Goal: Task Accomplishment & Management: Complete application form

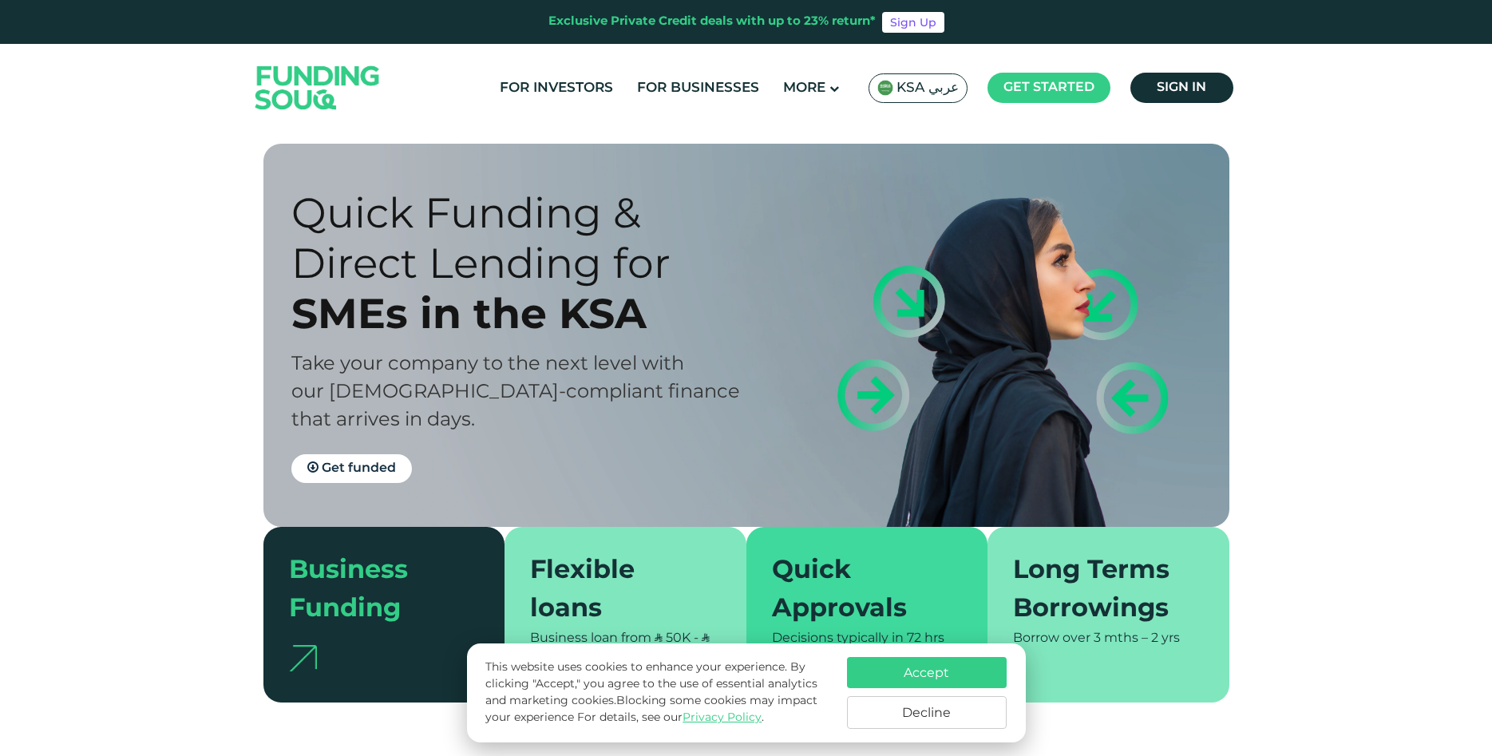
click at [1179, 91] on span "Sign in" at bounding box center [1182, 87] width 50 height 12
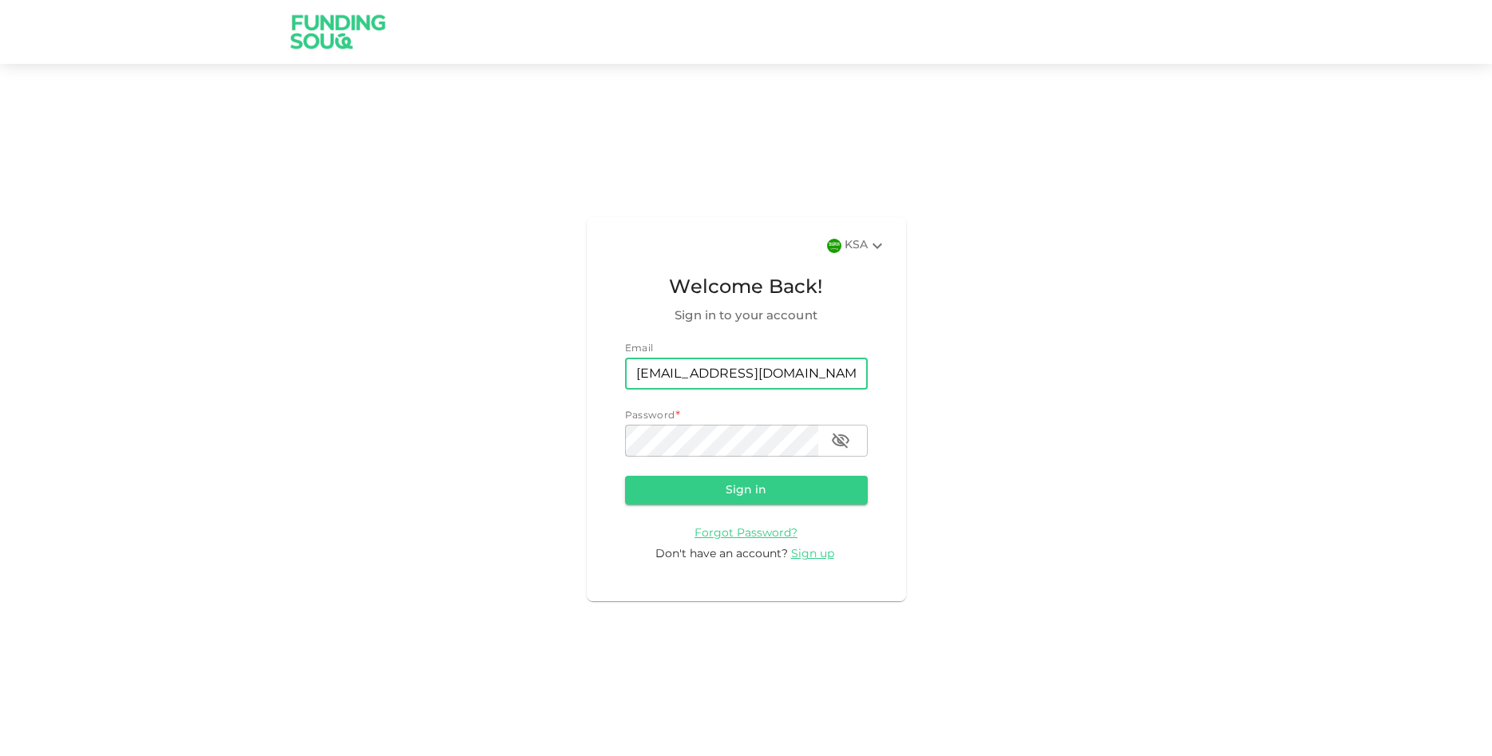
type input "[EMAIL_ADDRESS][DOMAIN_NAME]"
click at [845, 440] on icon "button" at bounding box center [840, 440] width 19 height 19
click at [740, 478] on button "Sign in" at bounding box center [746, 490] width 243 height 29
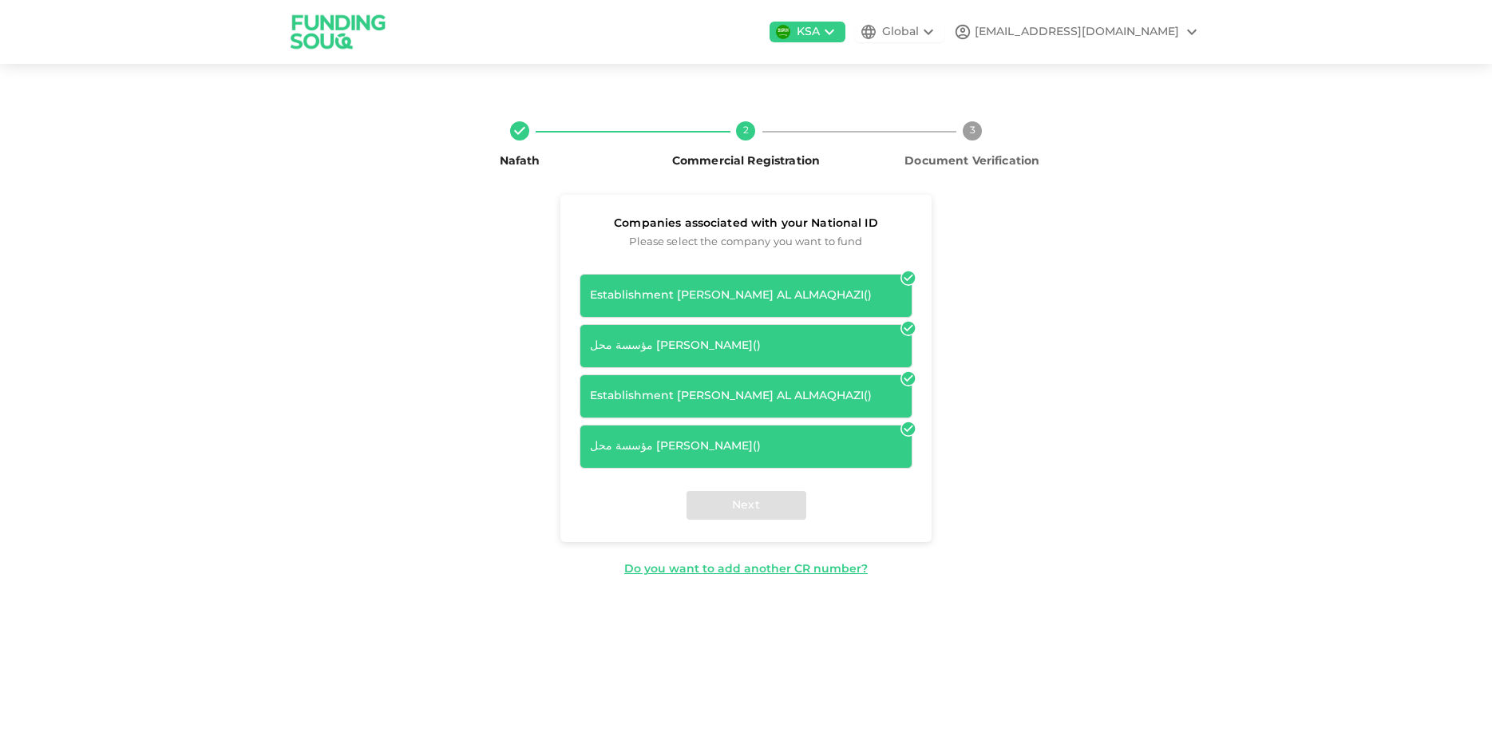
click at [904, 283] on icon at bounding box center [909, 278] width 16 height 16
click at [898, 294] on div "Establishment AMANI ABDULLAH ALI AL ALMAQHAZI ( )" at bounding box center [746, 295] width 312 height 17
click at [803, 405] on div "Establishment AMANI ABDULLAH ALI AL ALMAQHAZI ( )" at bounding box center [746, 396] width 312 height 17
click at [811, 455] on div "مؤسسة محل اماني عبدالله علي ال المقحزي للأجهزة الإلكترونية ( )" at bounding box center [746, 446] width 312 height 17
click at [909, 436] on icon at bounding box center [909, 429] width 14 height 14
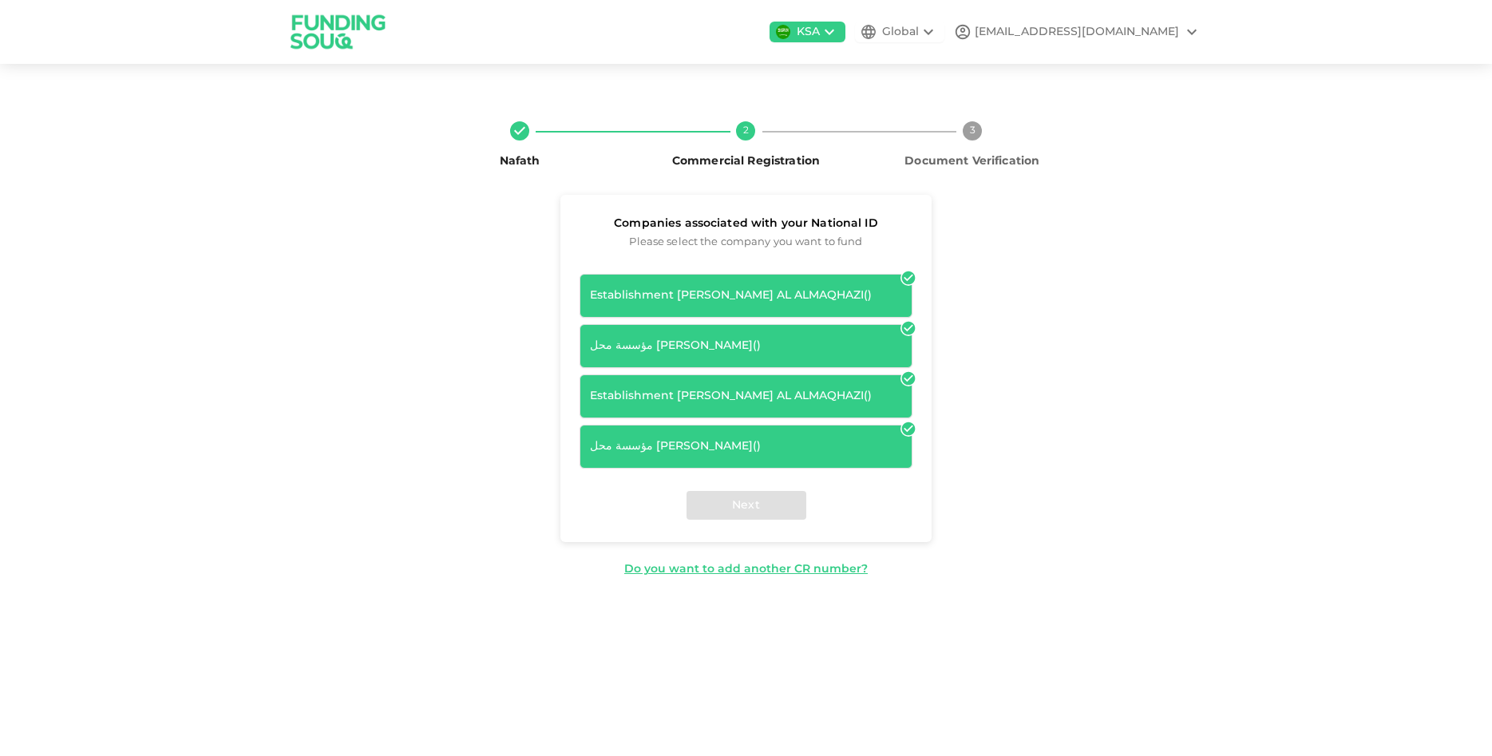
click at [839, 31] on icon at bounding box center [829, 31] width 19 height 19
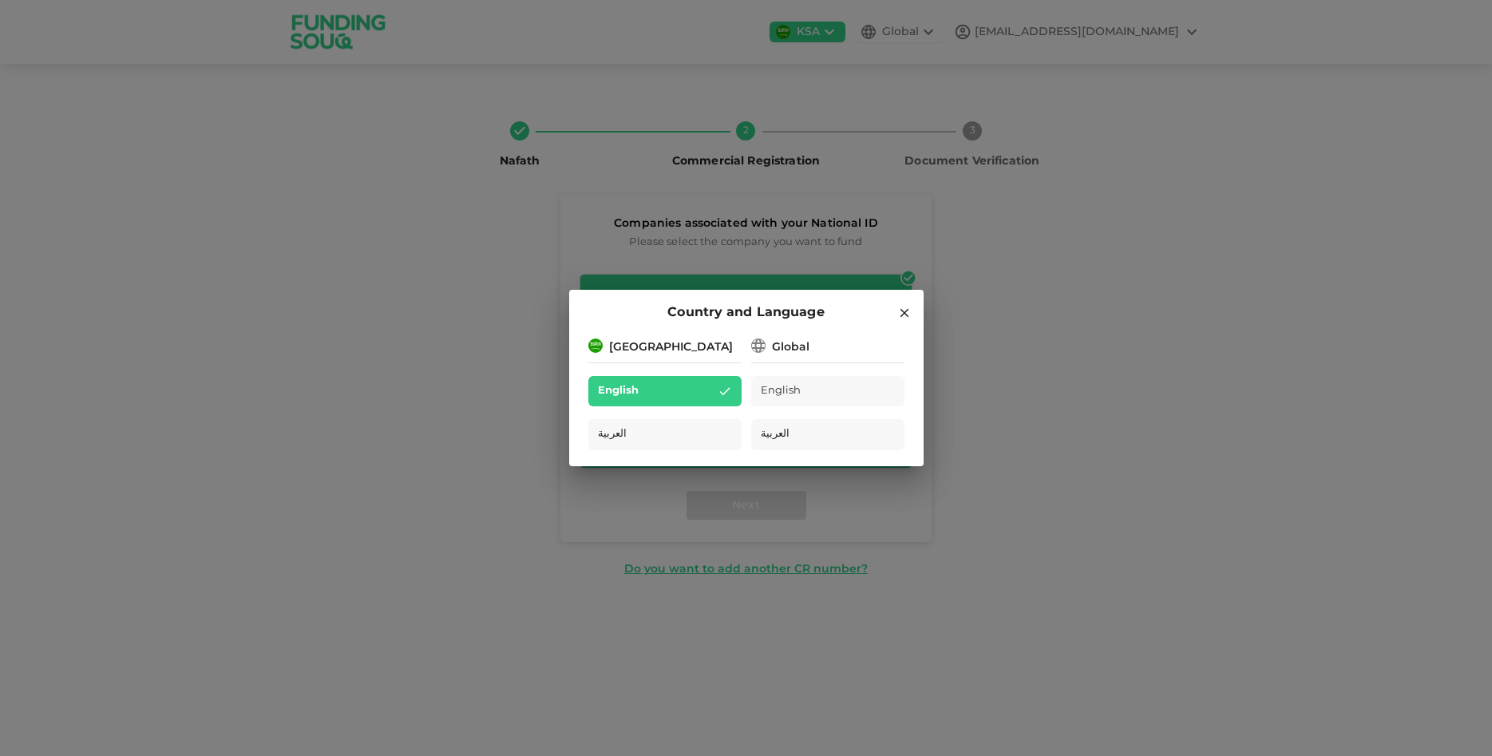
click at [688, 398] on div "English" at bounding box center [665, 391] width 153 height 31
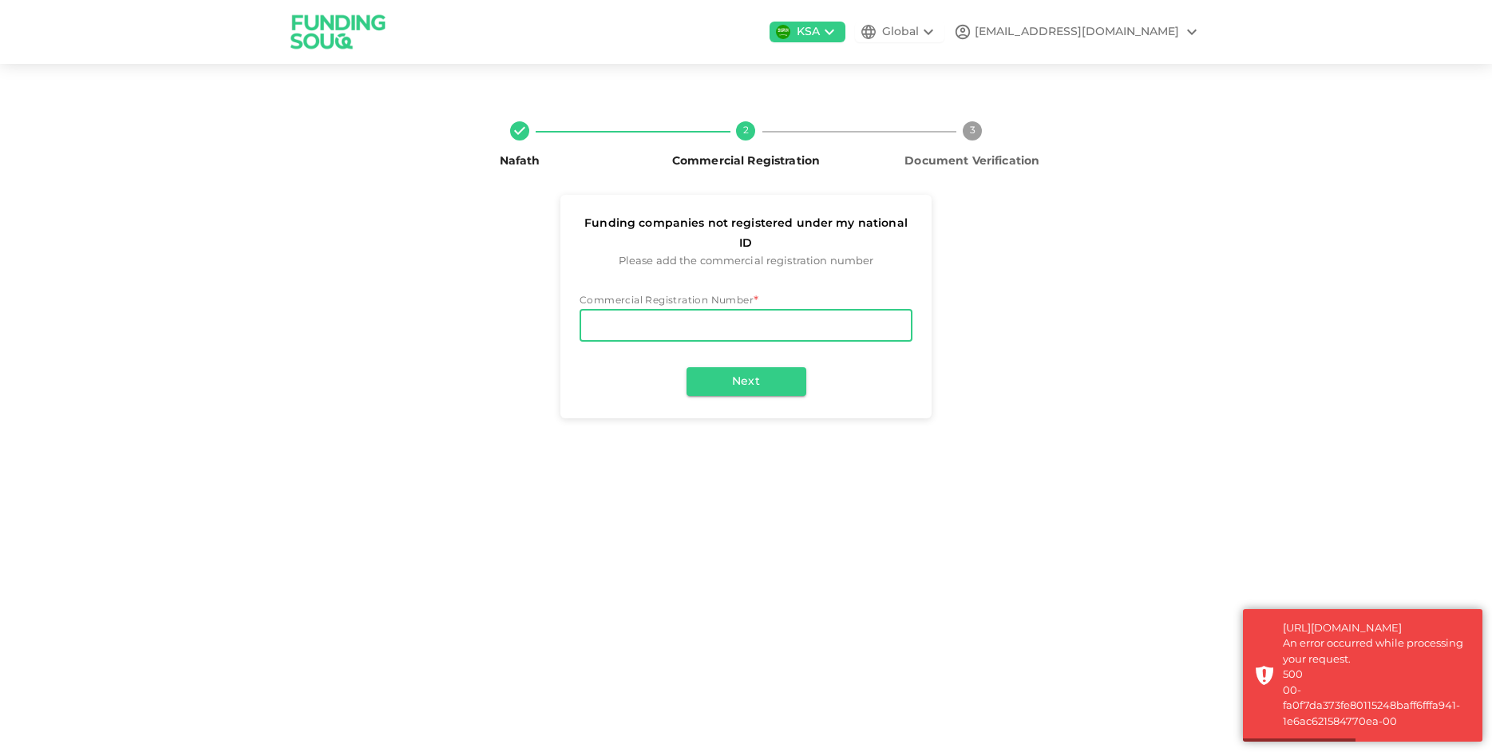
click at [651, 310] on input "Commercial Registration Number" at bounding box center [746, 326] width 333 height 32
click at [669, 310] on input "Commercial Registration Number" at bounding box center [746, 326] width 333 height 32
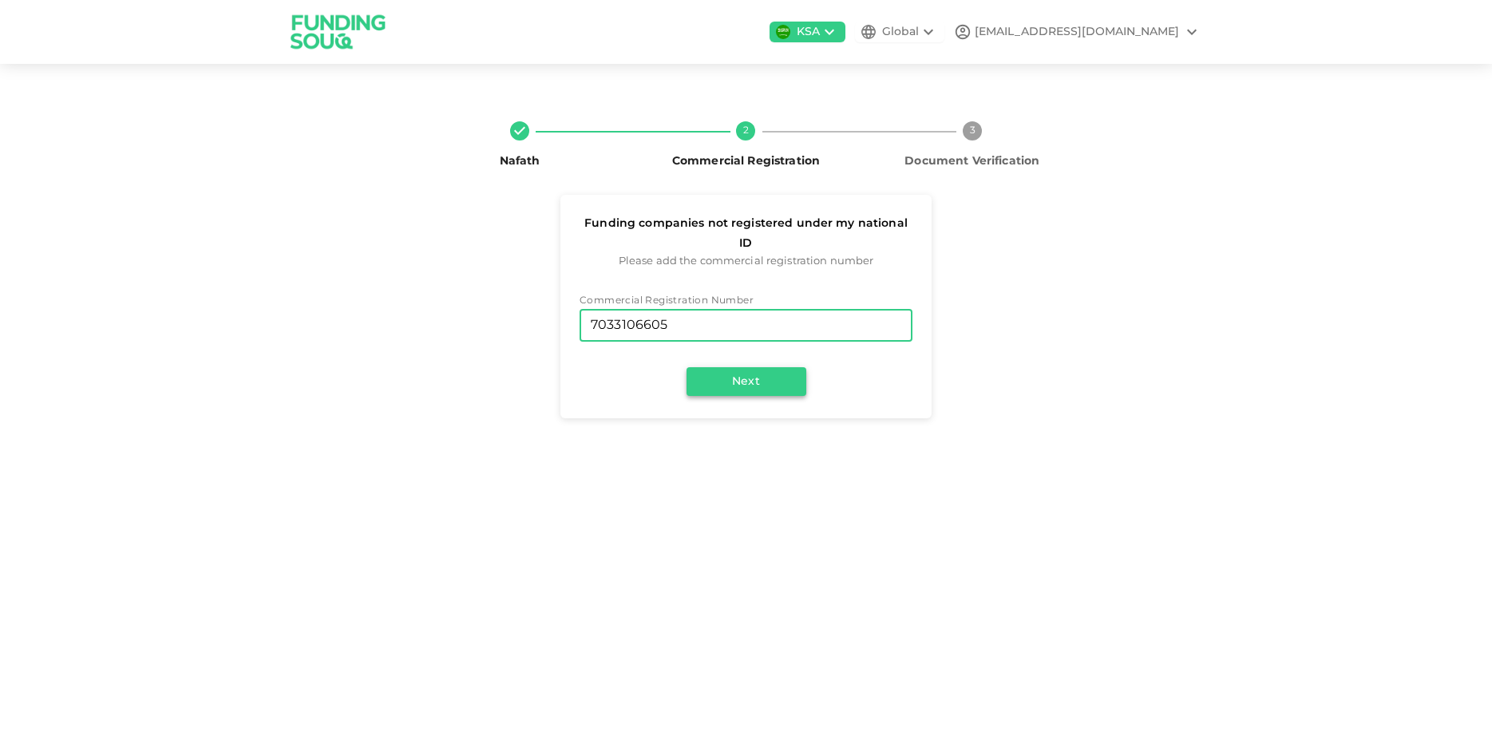
type input "7033106605"
click at [696, 373] on button "Next" at bounding box center [747, 381] width 120 height 29
click at [759, 367] on button "Next" at bounding box center [747, 381] width 120 height 29
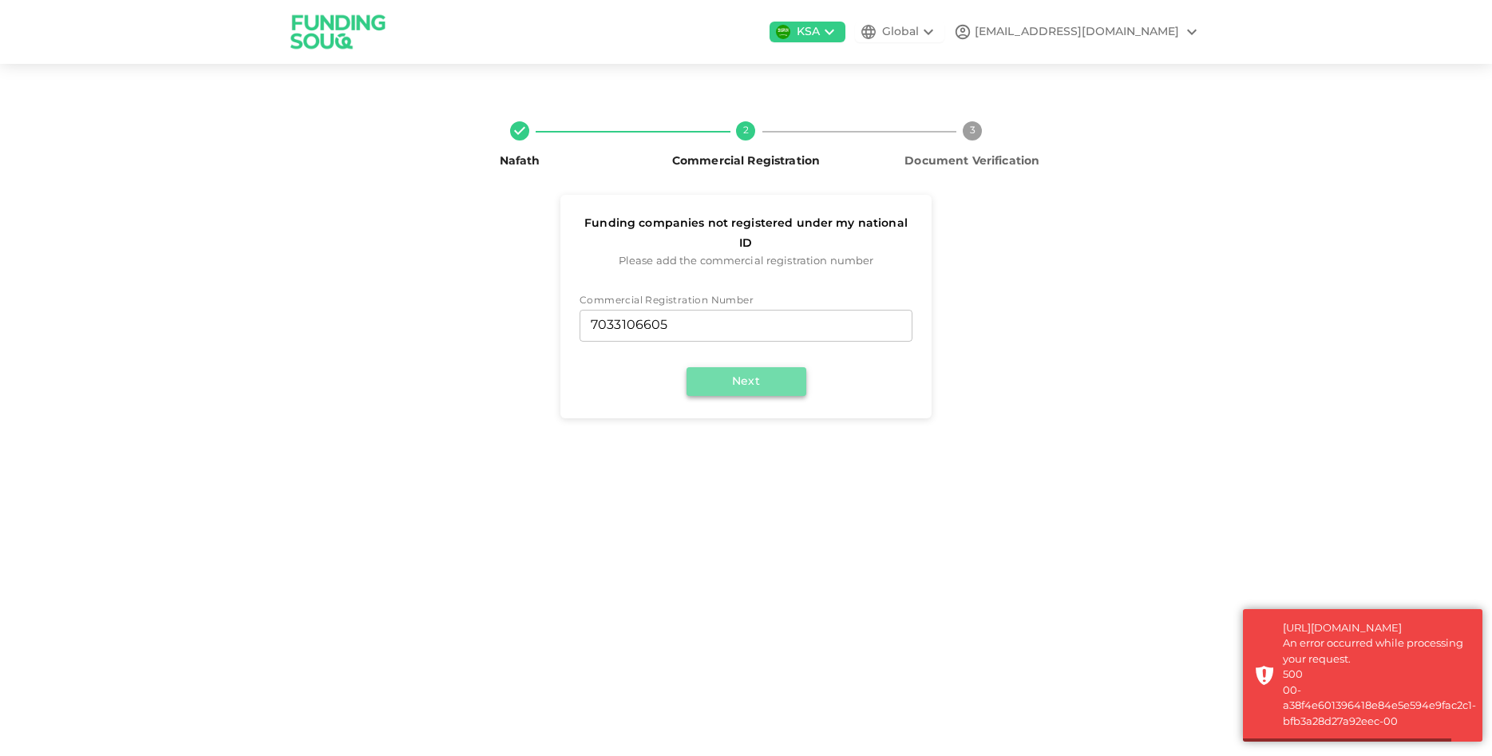
click at [758, 367] on button "Next" at bounding box center [747, 381] width 120 height 29
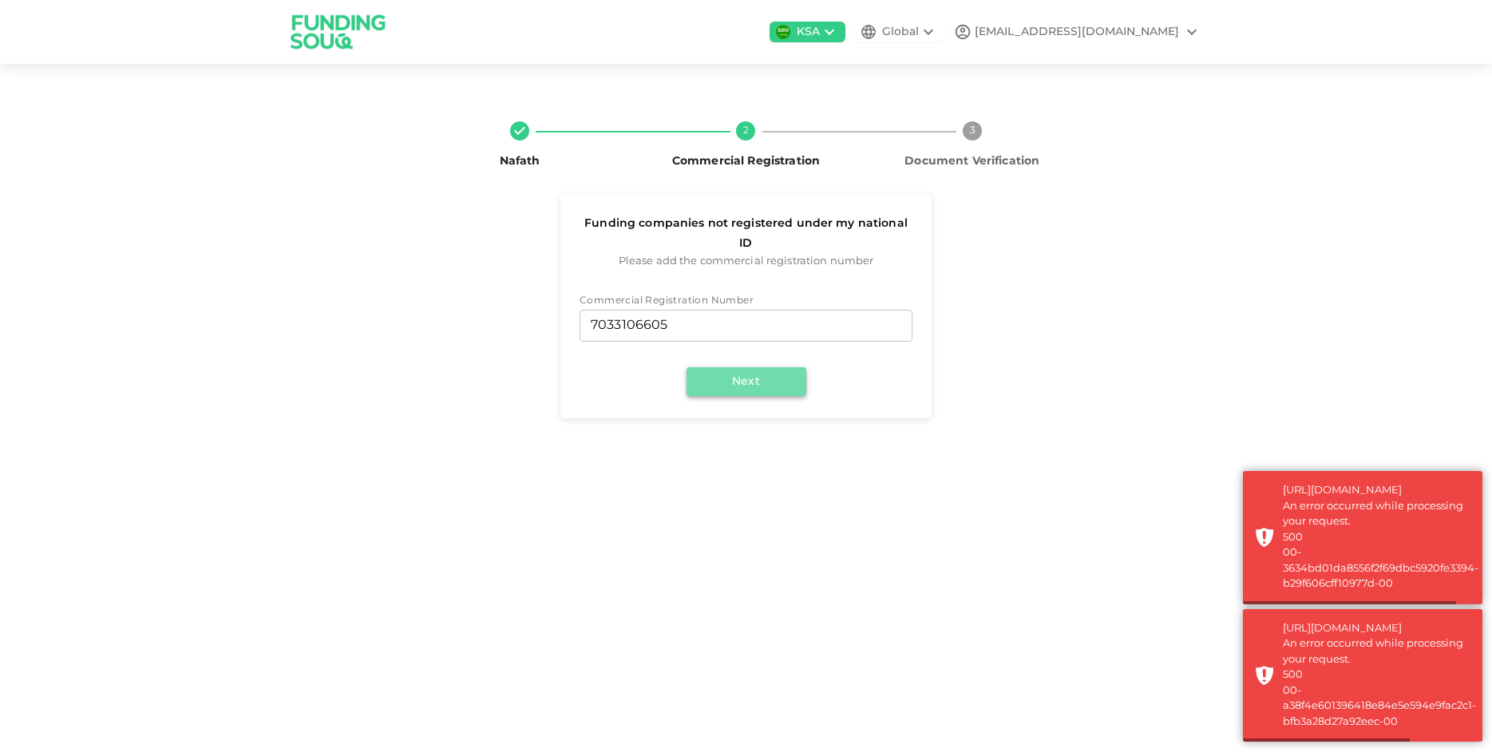
click at [758, 367] on button "Next" at bounding box center [747, 381] width 120 height 29
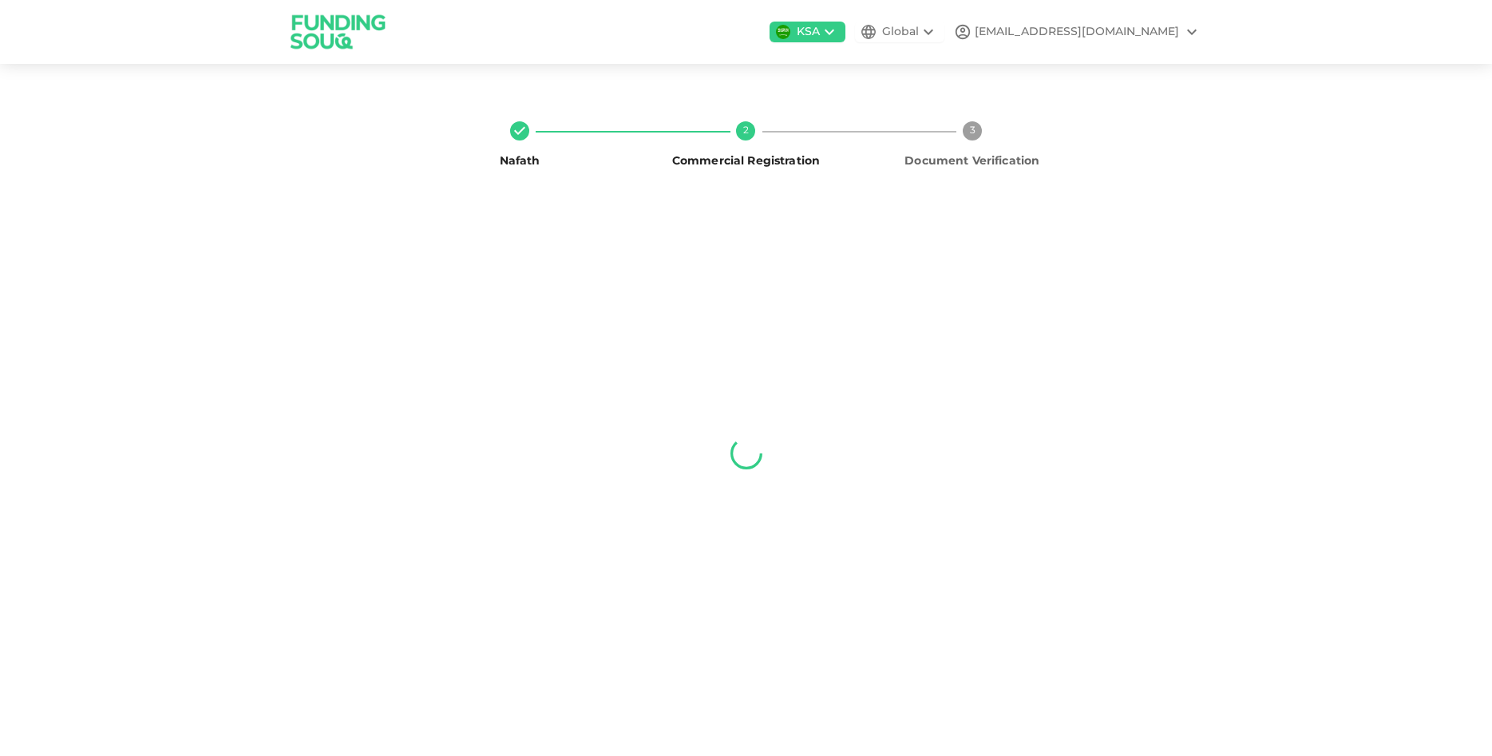
click at [1164, 33] on div "[EMAIL_ADDRESS][DOMAIN_NAME]" at bounding box center [1077, 32] width 204 height 17
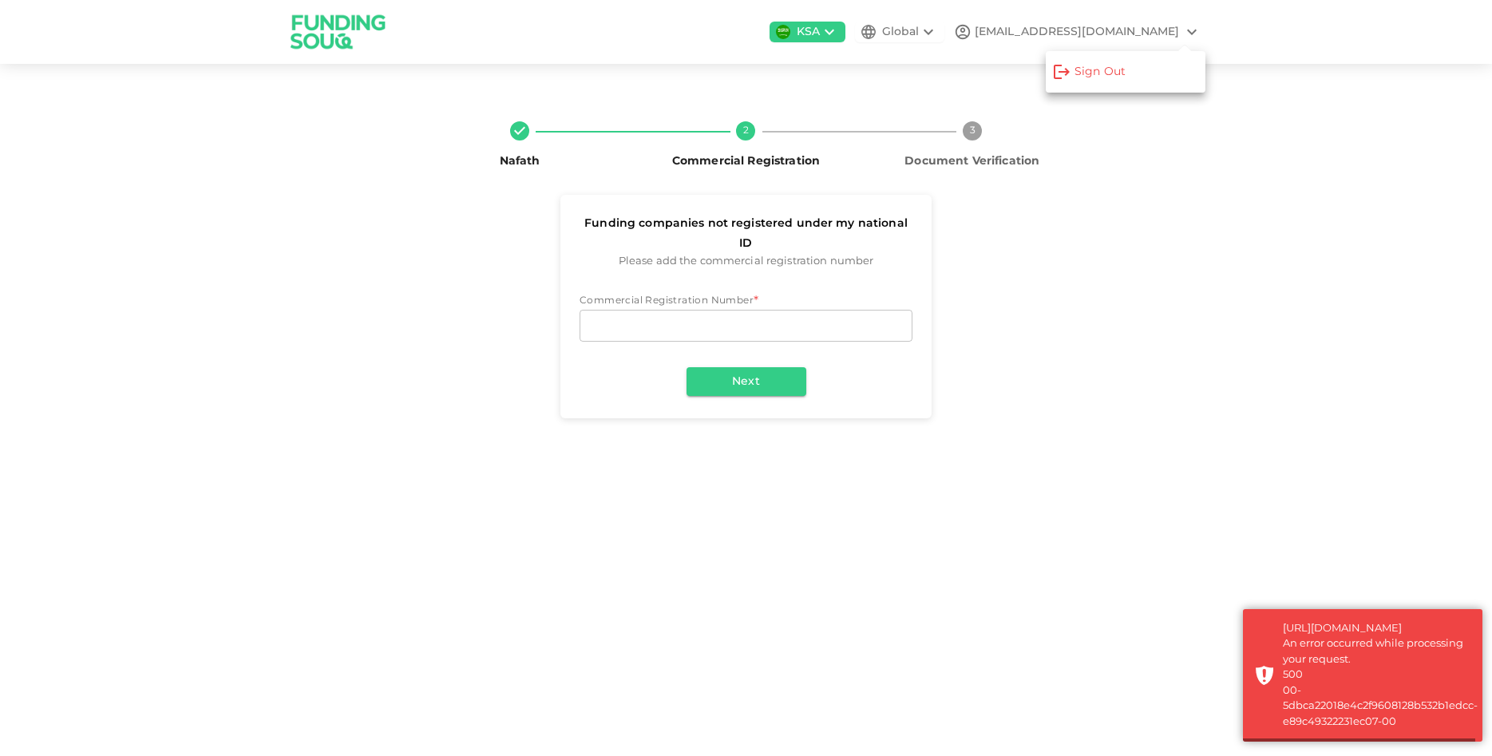
click at [1093, 63] on div "Sign Out" at bounding box center [1090, 72] width 77 height 32
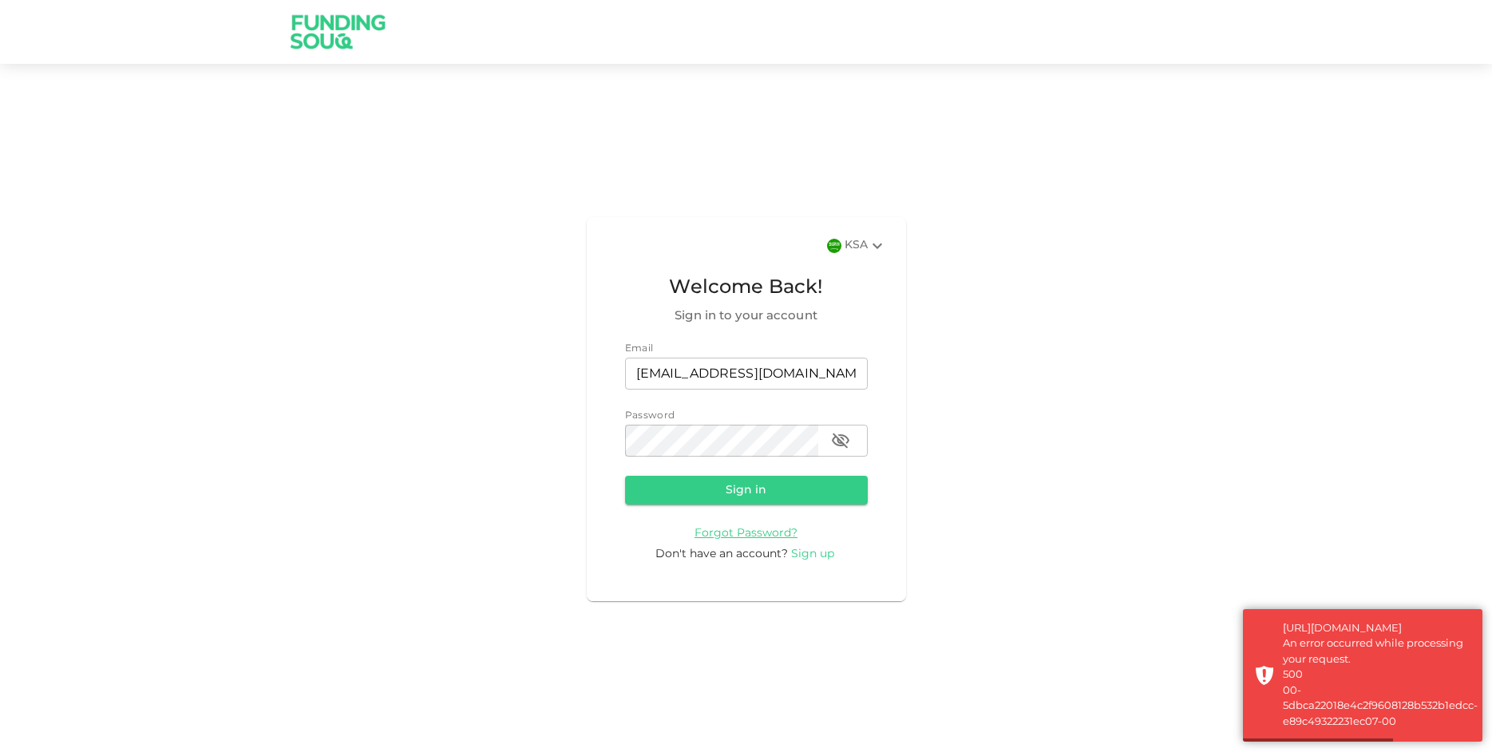
click at [807, 556] on span "Sign up" at bounding box center [812, 554] width 43 height 11
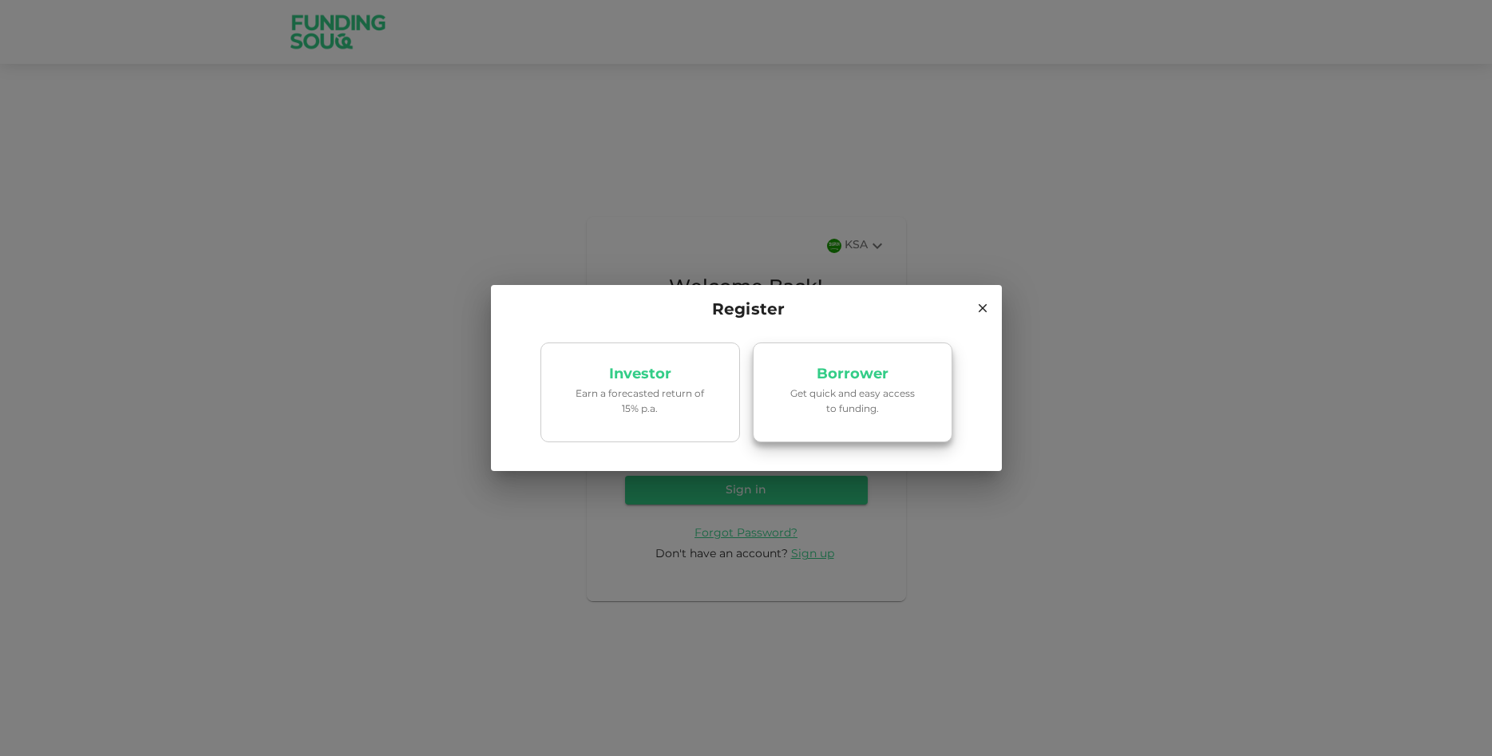
click at [896, 387] on p "Get quick and easy access to funding." at bounding box center [853, 402] width 136 height 30
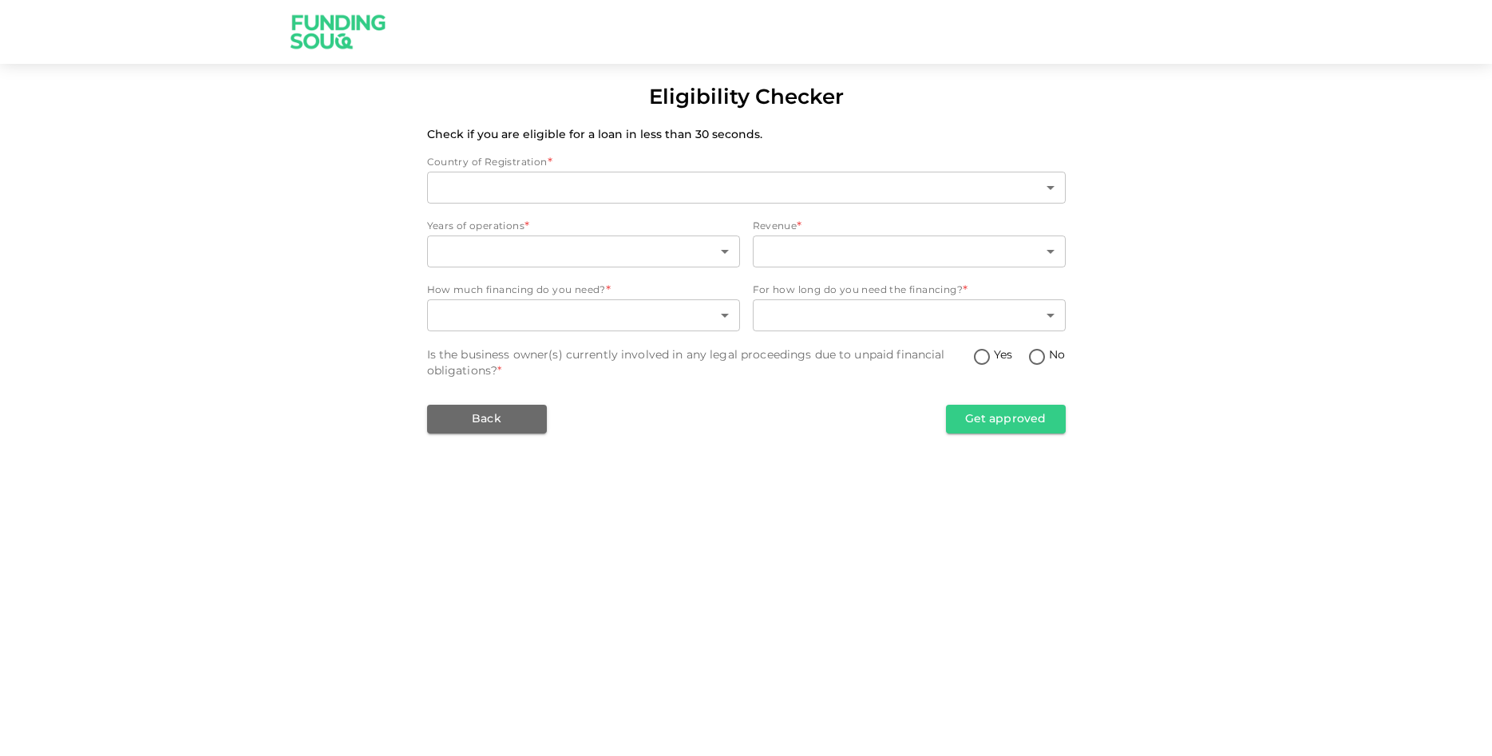
type input "2"
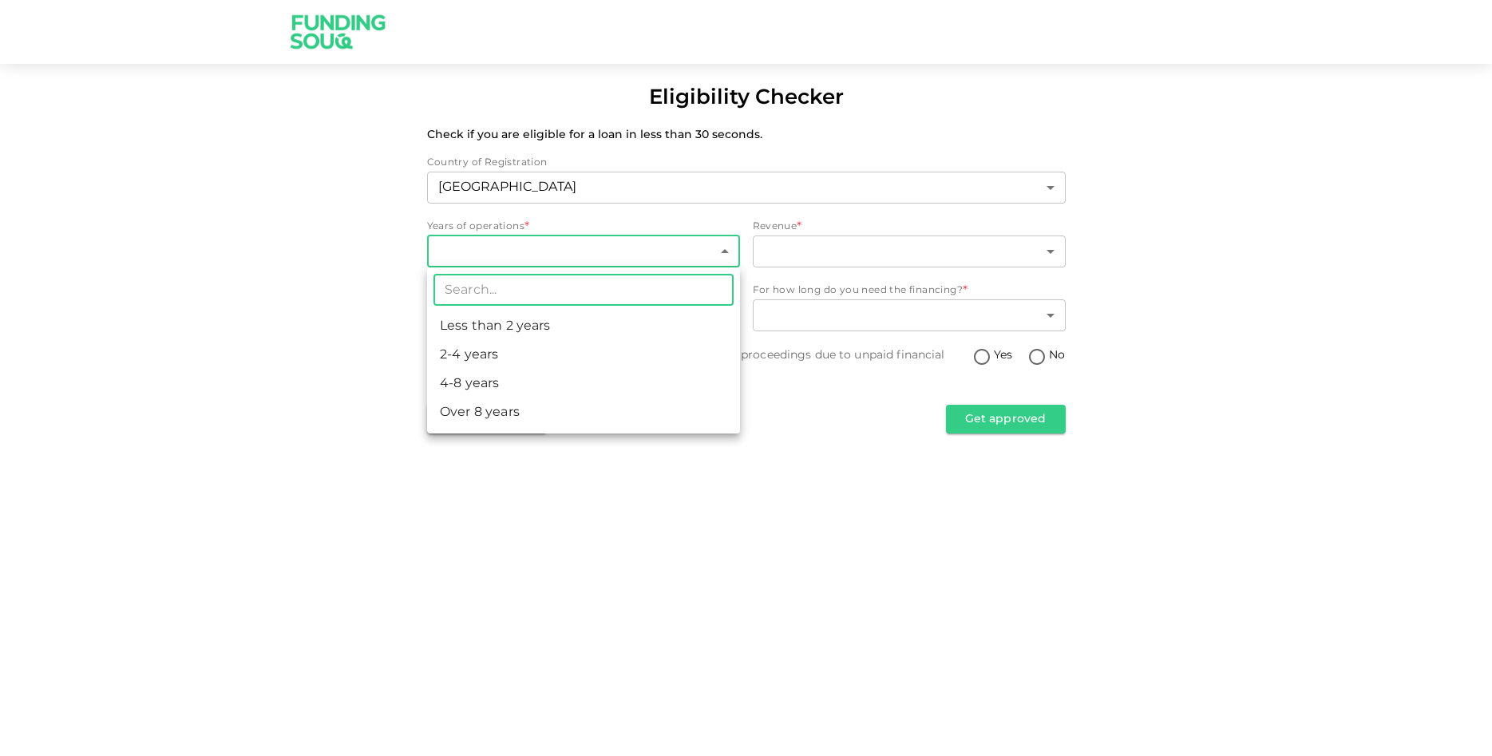
click at [529, 248] on body "Eligibility Checker Check if you are eligible for a loan in less than 30 second…" at bounding box center [746, 378] width 1492 height 756
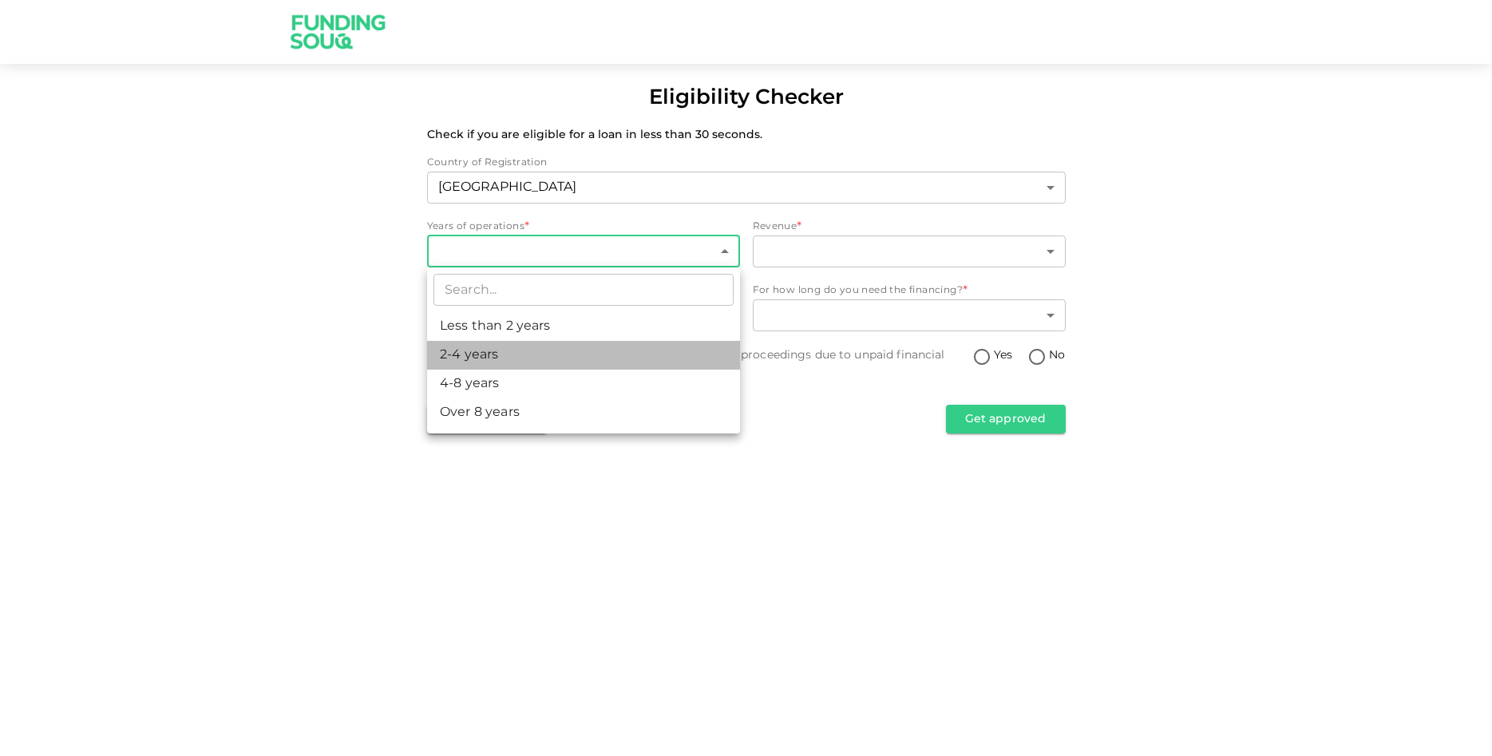
click at [498, 359] on li "2-4 years" at bounding box center [583, 355] width 313 height 29
type input "2"
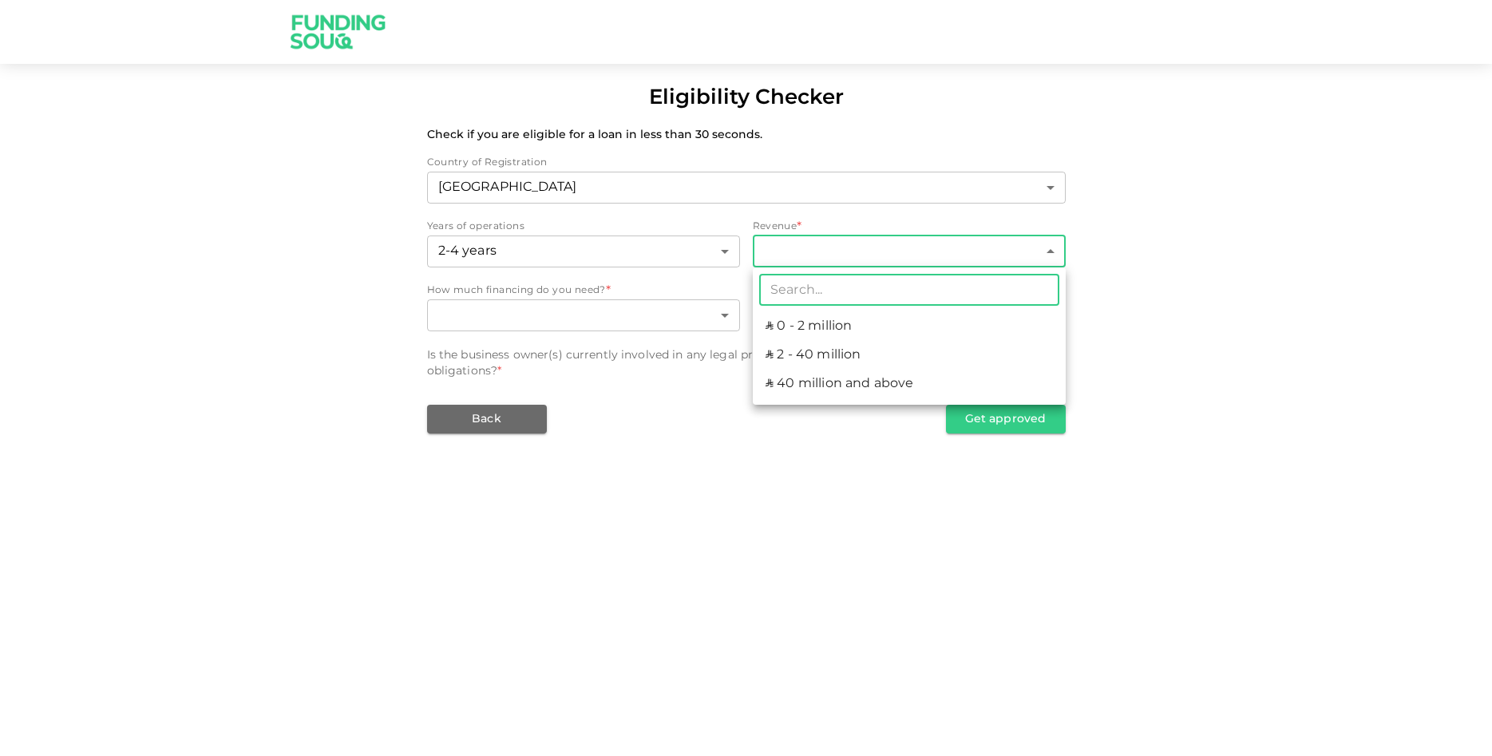
click at [770, 240] on body "Eligibility Checker Check if you are eligible for a loan in less than 30 second…" at bounding box center [746, 378] width 1492 height 756
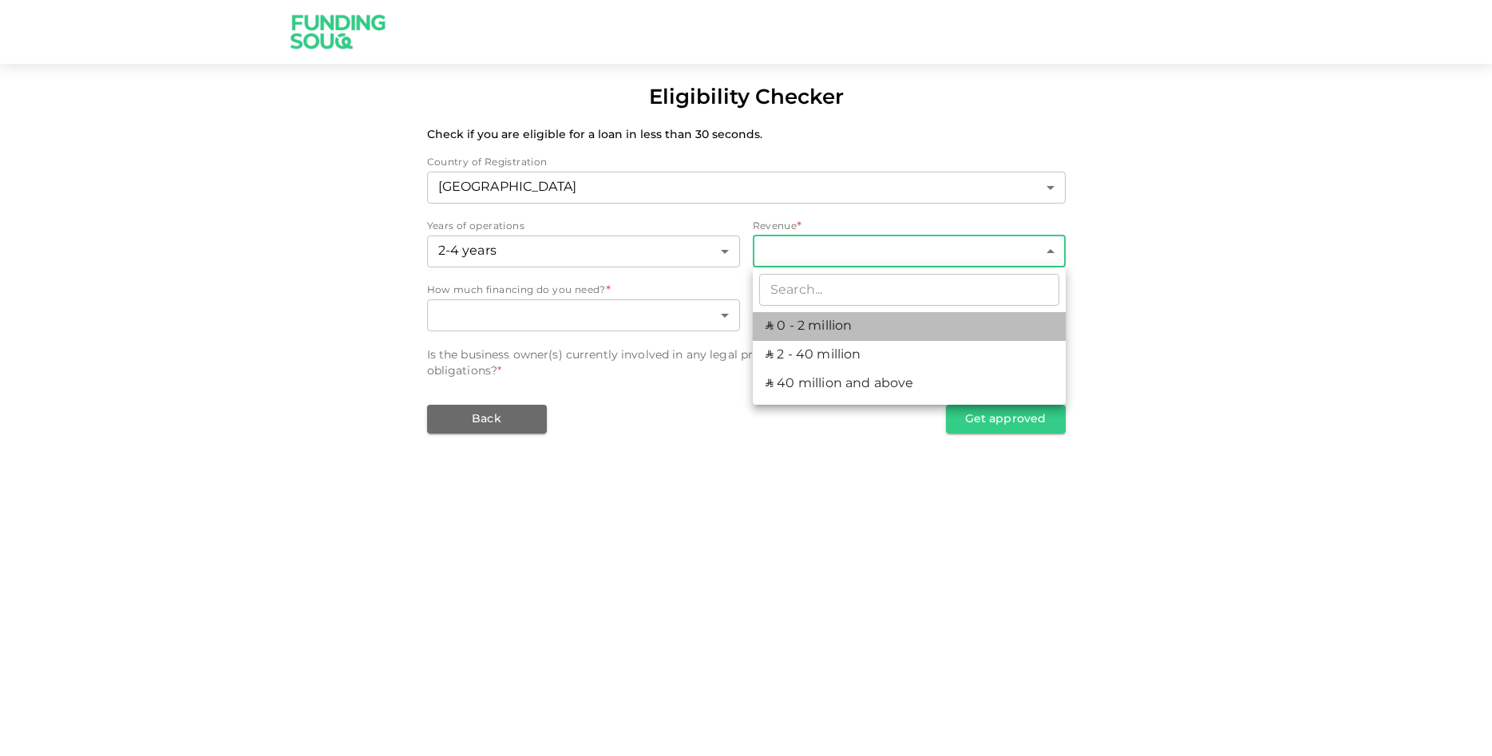
click at [788, 329] on li "ʢ 0 - 2 million" at bounding box center [909, 326] width 313 height 29
type input "1"
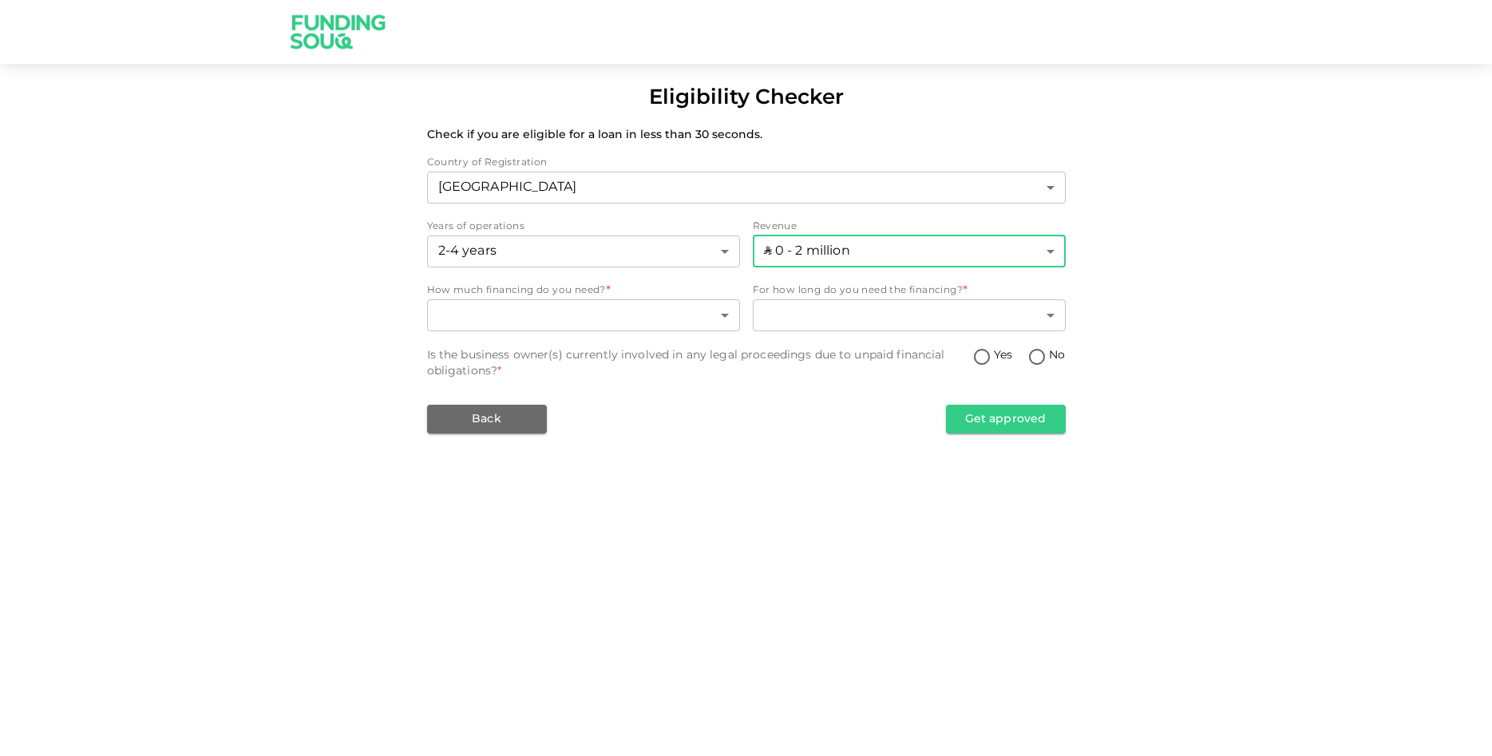
click at [531, 298] on span "How much financing do you need? *" at bounding box center [516, 291] width 179 height 16
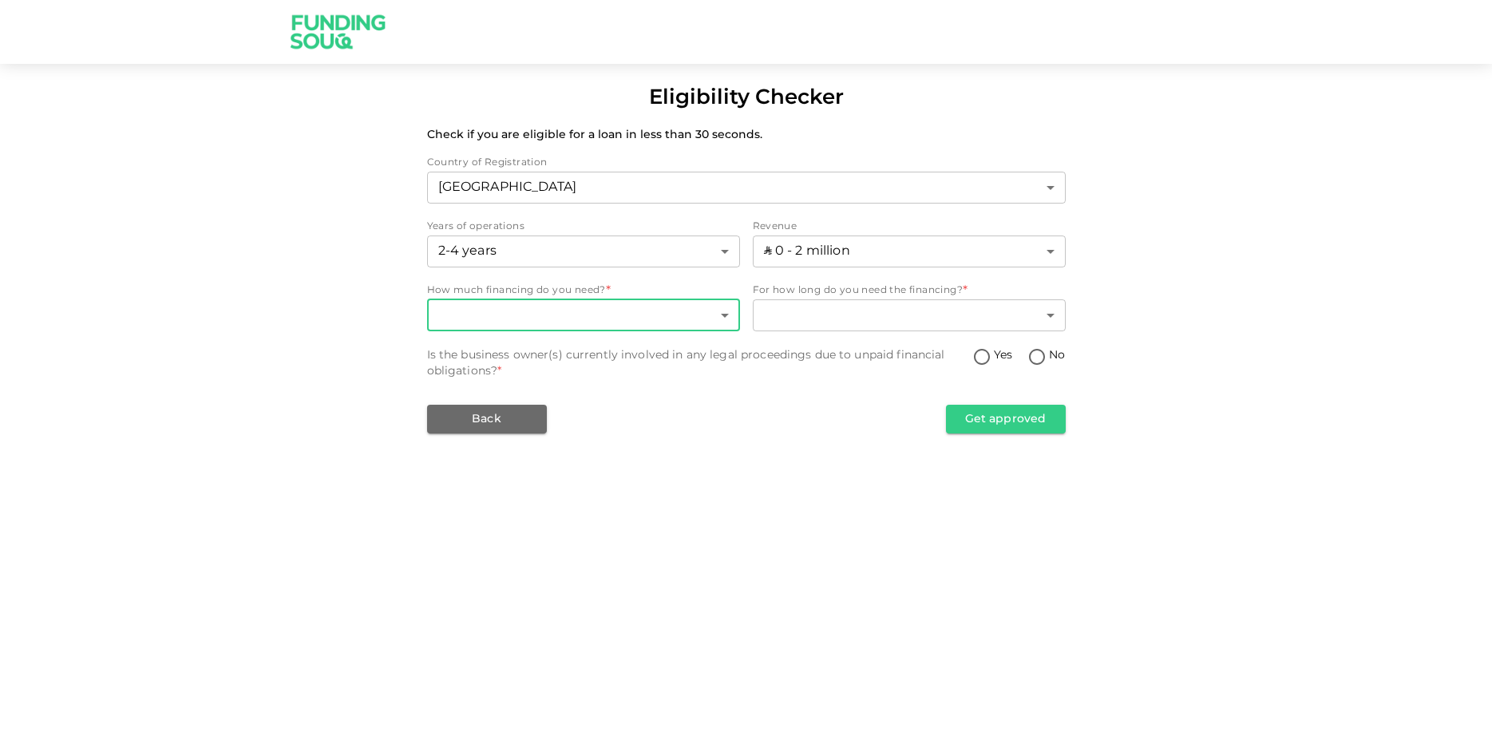
click at [543, 317] on body "Eligibility Checker Check if you are eligible for a loan in less than 30 second…" at bounding box center [746, 378] width 1492 height 756
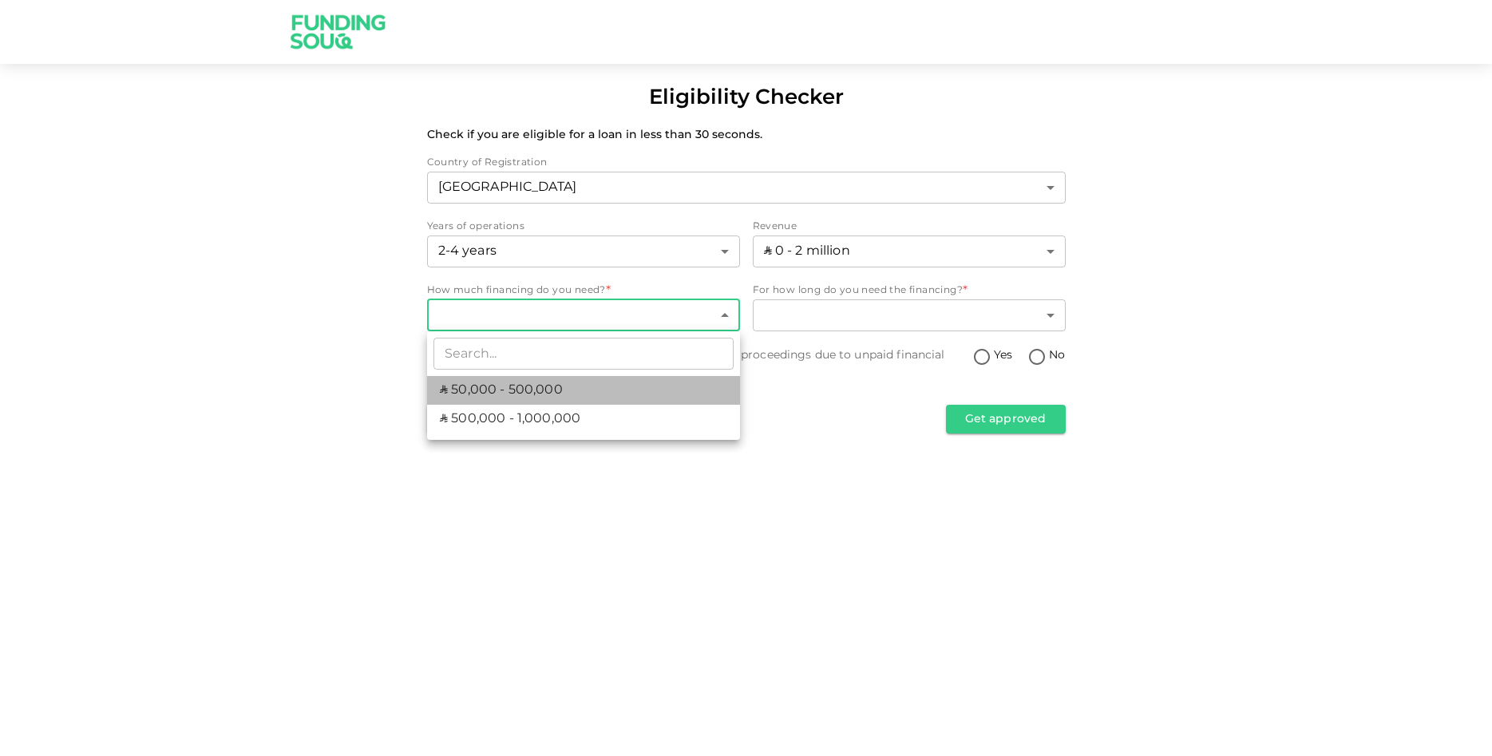
click at [541, 394] on span "ʢ 50,000 - 500,000" at bounding box center [501, 390] width 123 height 19
type input "1"
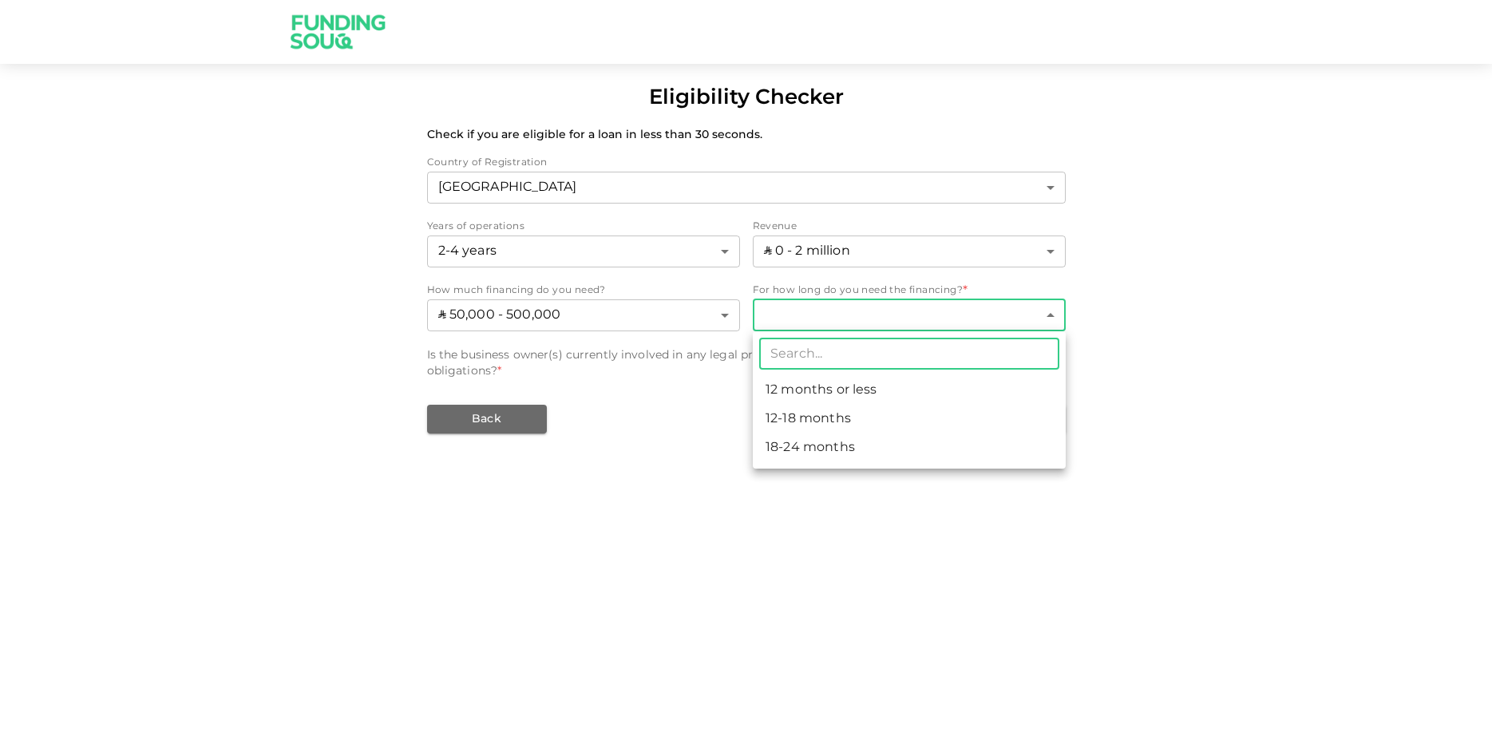
click at [826, 328] on body "Eligibility Checker Check if you are eligible for a loan in less than 30 second…" at bounding box center [746, 378] width 1492 height 756
click at [804, 441] on li "18-24 months" at bounding box center [909, 448] width 313 height 29
type input "3"
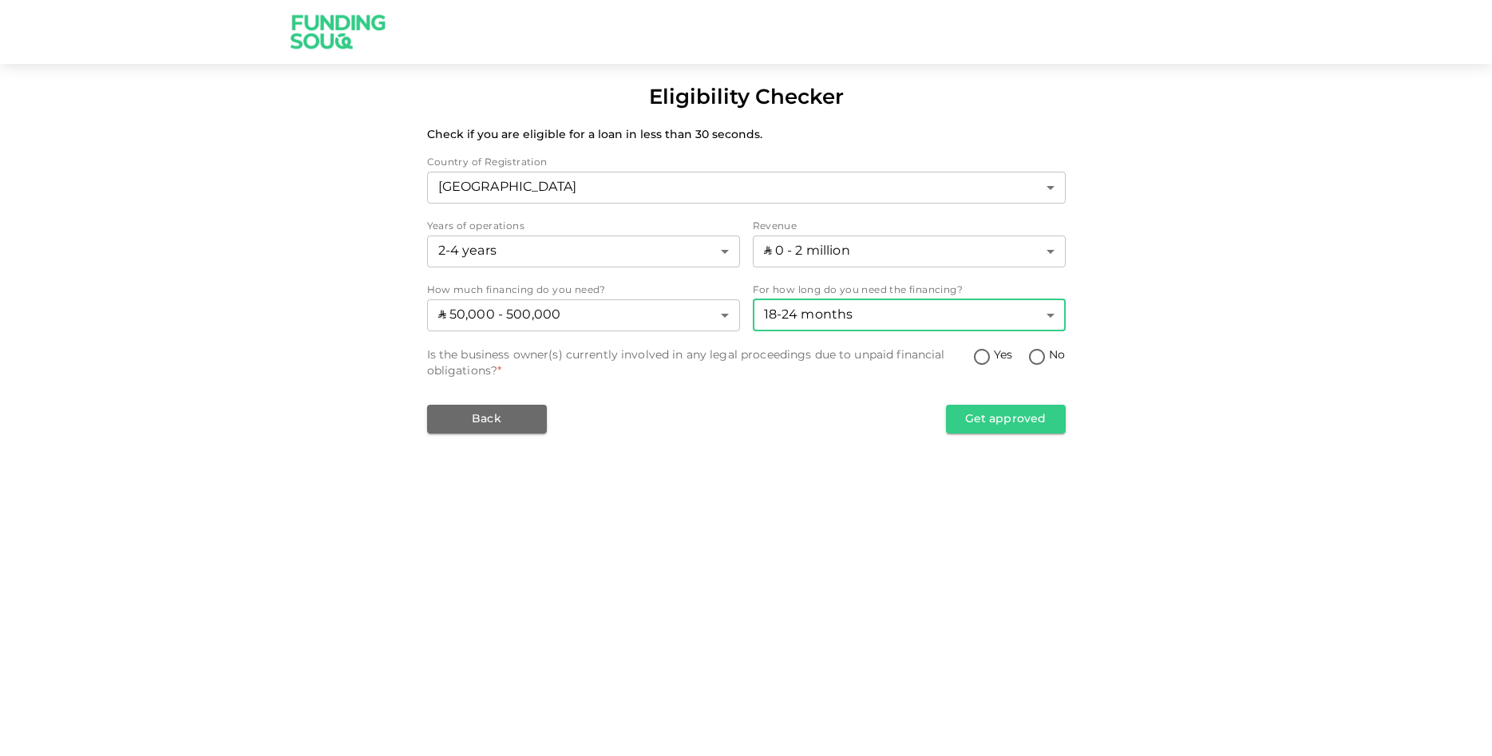
click at [1037, 355] on input "No" at bounding box center [1037, 358] width 24 height 22
radio input "true"
click at [1002, 418] on button "Get approved" at bounding box center [1006, 419] width 120 height 29
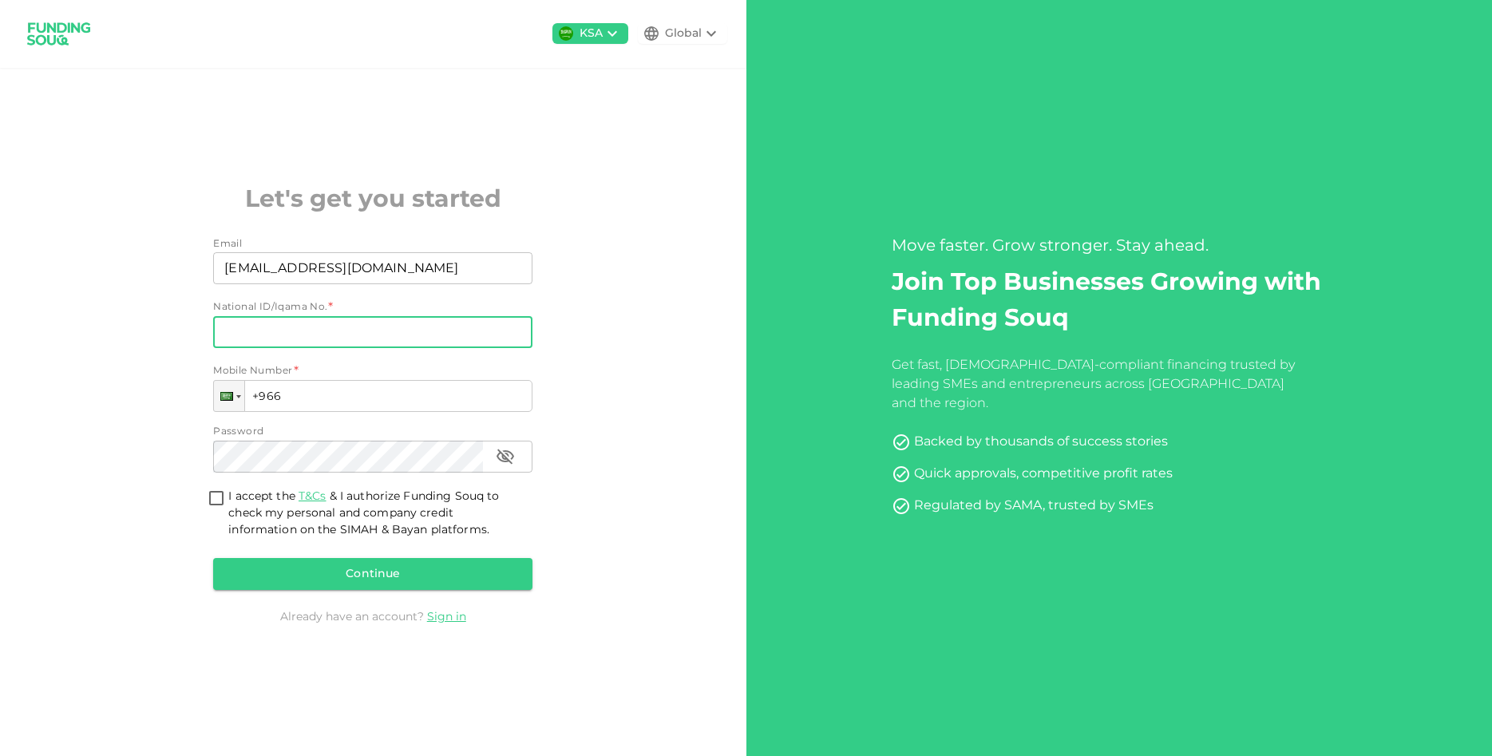
click at [242, 335] on input "National ID/Iqama No." at bounding box center [372, 332] width 319 height 32
type input "1020629208"
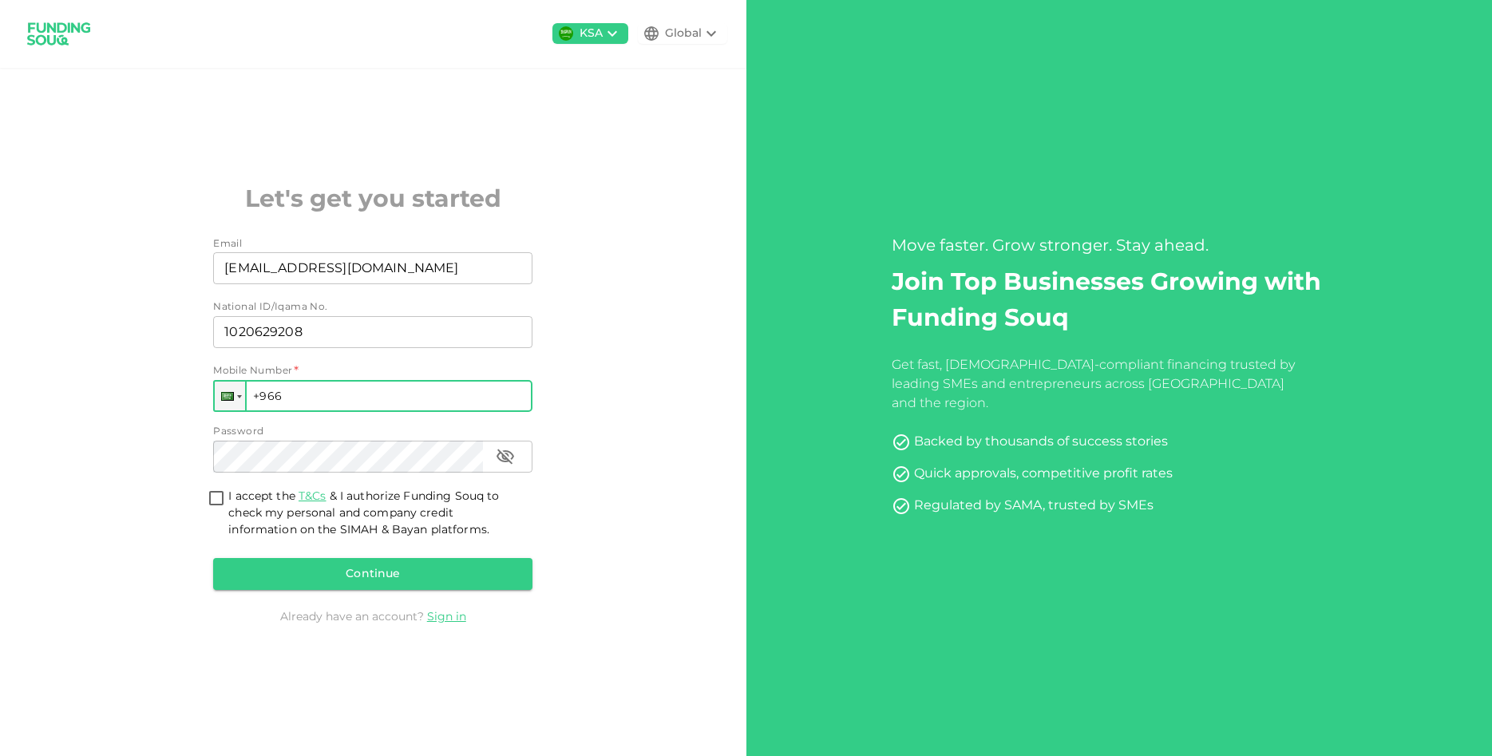
click at [295, 397] on input "+966" at bounding box center [372, 396] width 319 height 32
click at [302, 401] on input "+966" at bounding box center [372, 396] width 319 height 32
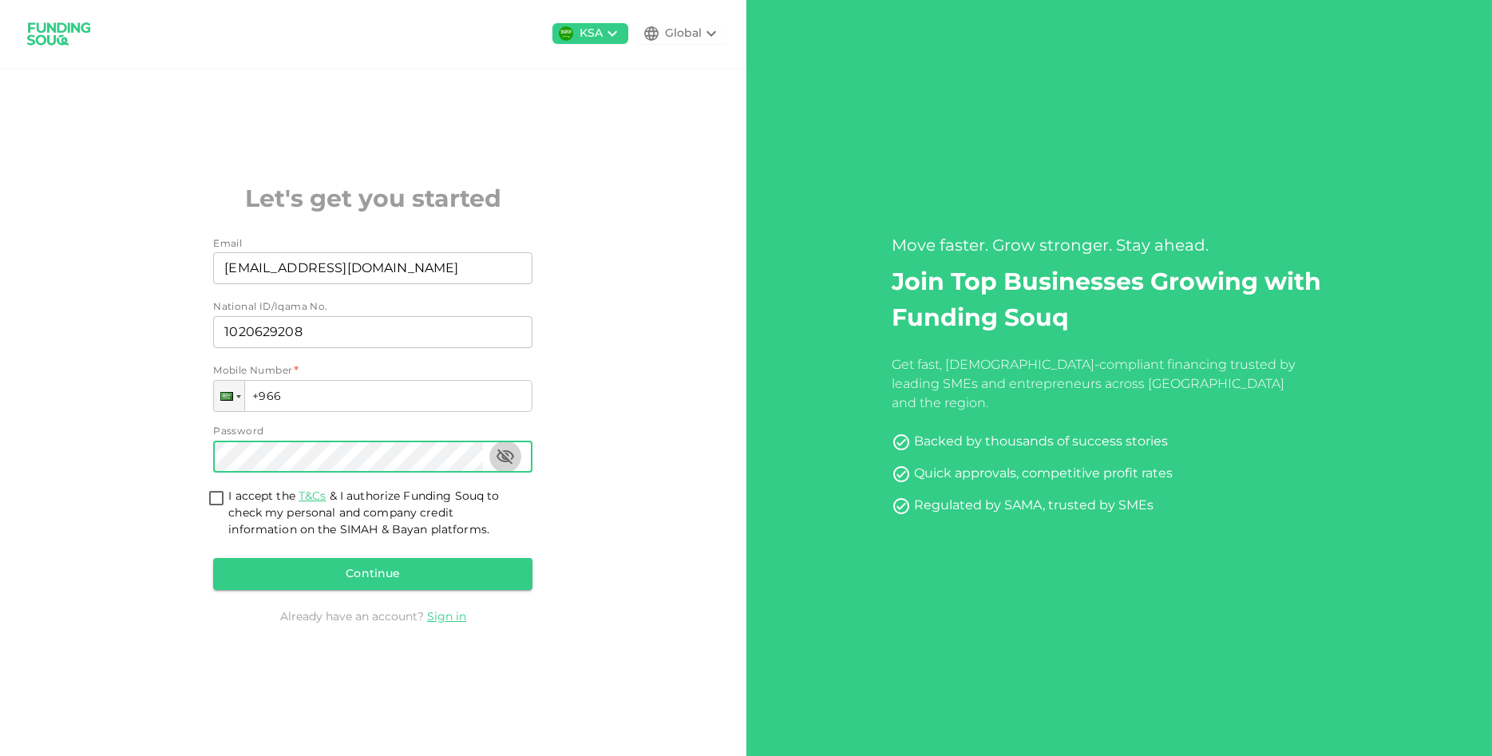
click at [495, 454] on button "button" at bounding box center [505, 457] width 32 height 32
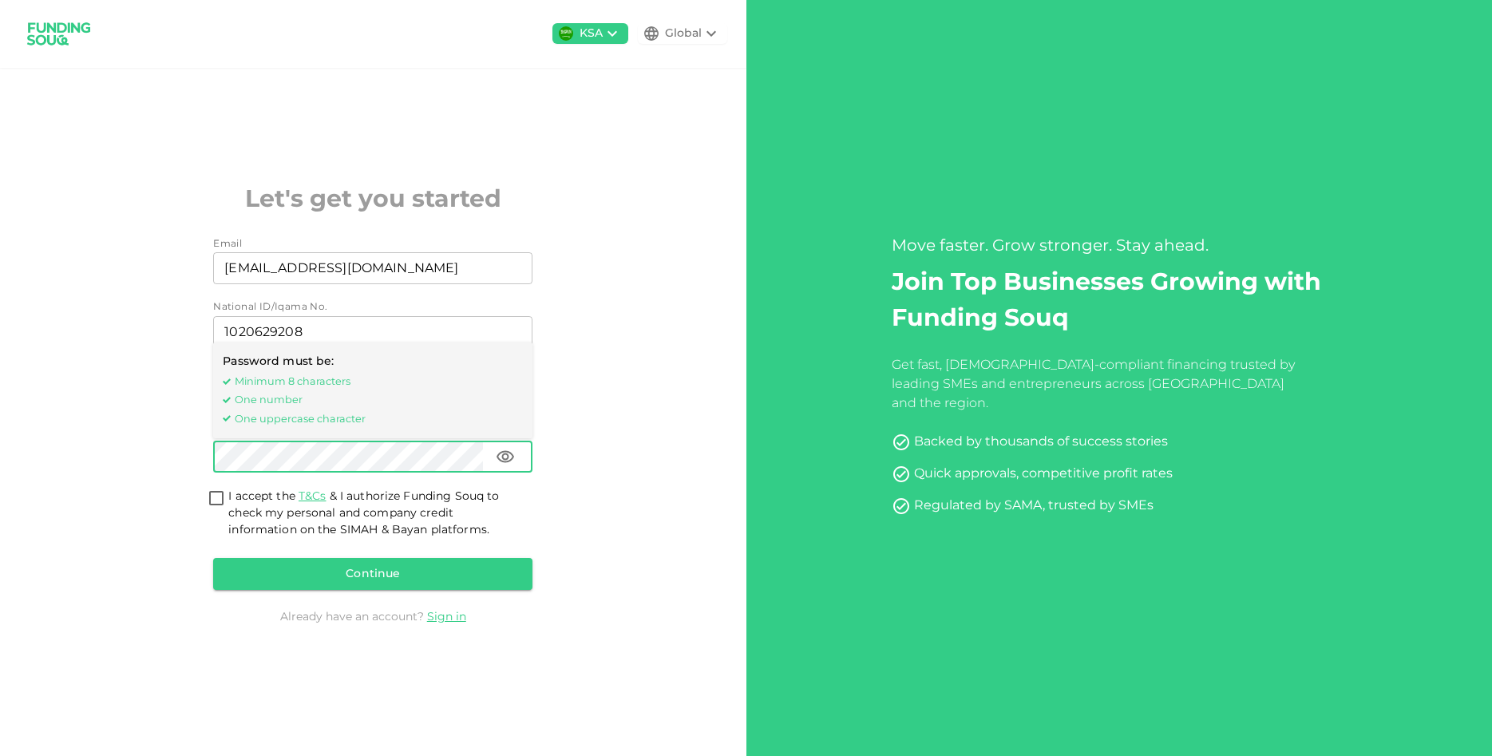
click at [228, 497] on input "I accept the T&Cs & I authorize Funding Souq to check my personal and company c…" at bounding box center [216, 500] width 24 height 22
checkbox input "true"
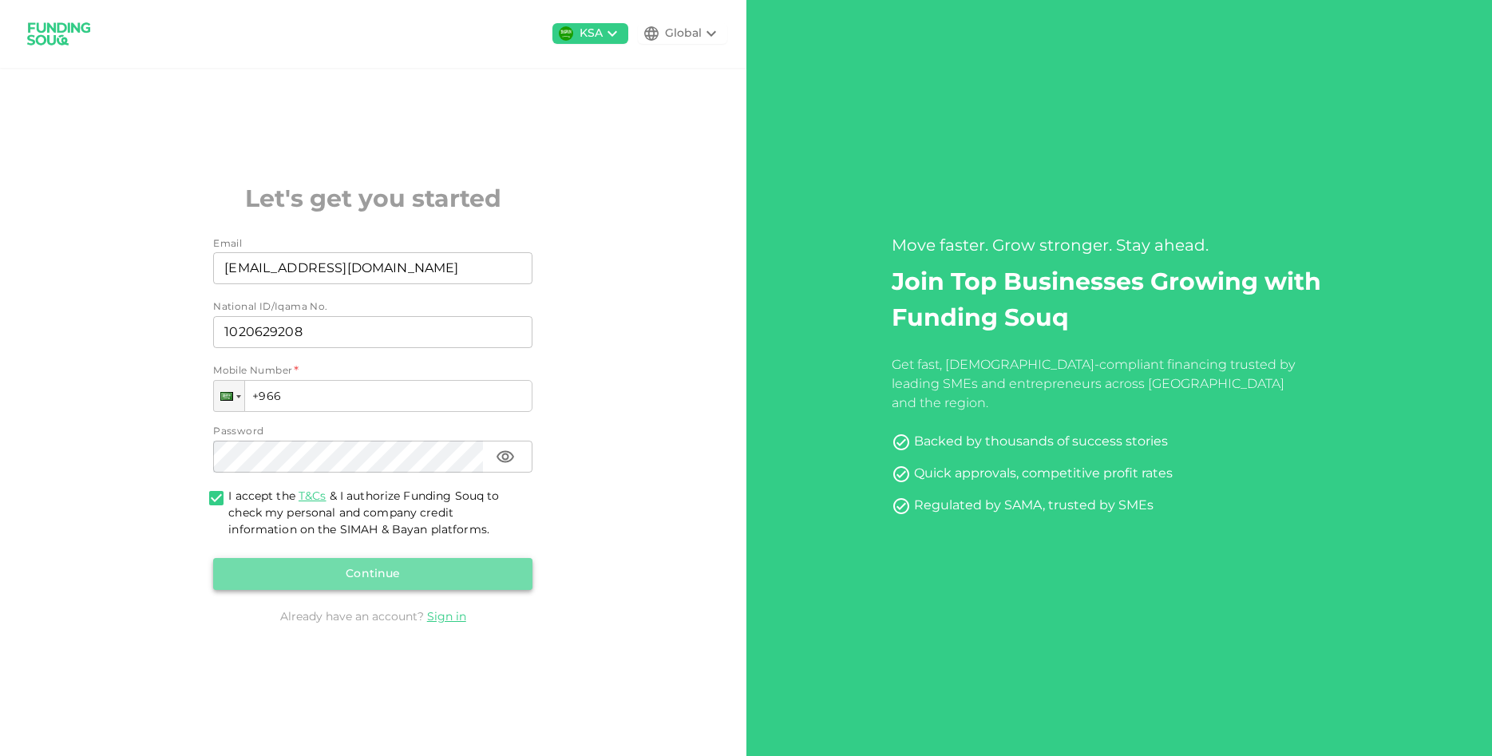
click at [363, 569] on button "Continue" at bounding box center [372, 574] width 319 height 32
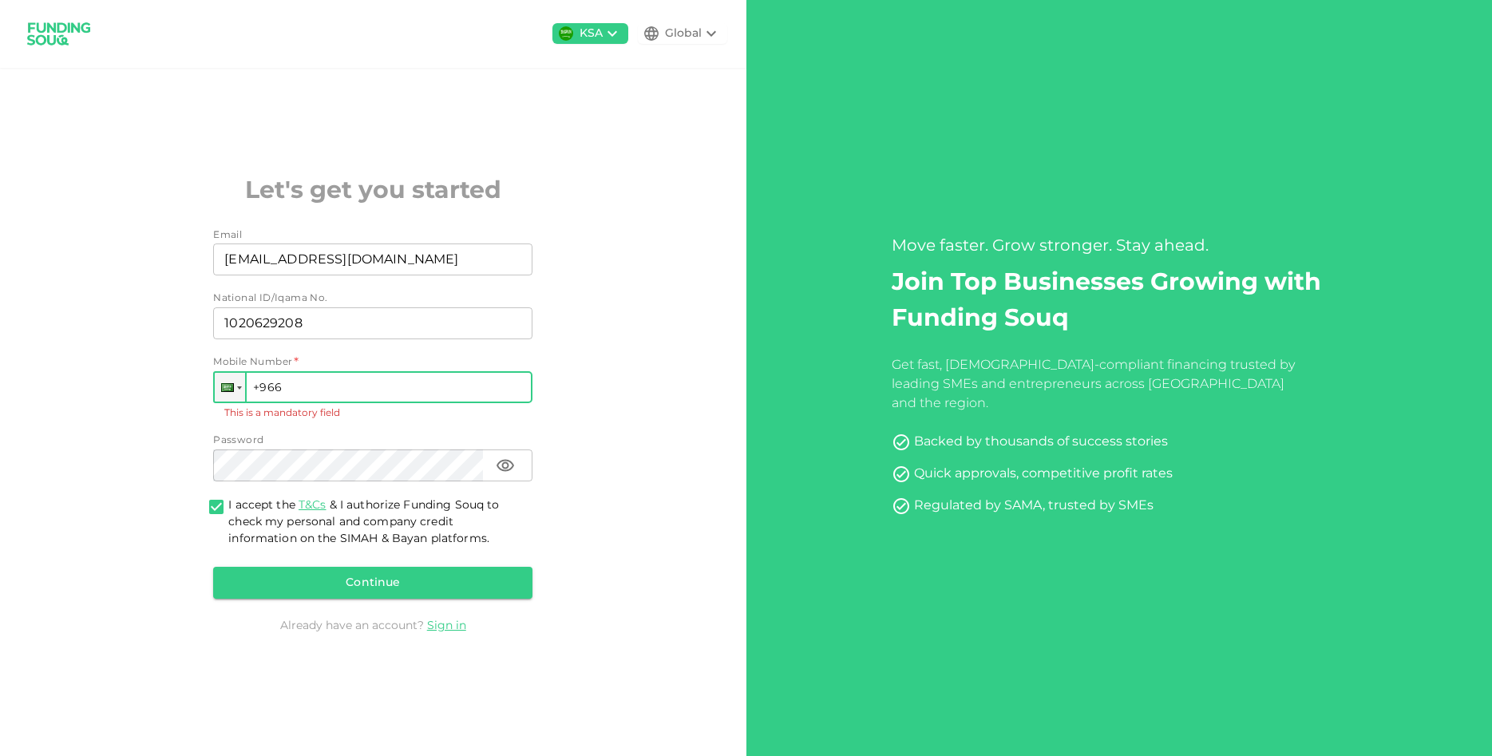
click at [307, 381] on input "+966" at bounding box center [372, 387] width 319 height 32
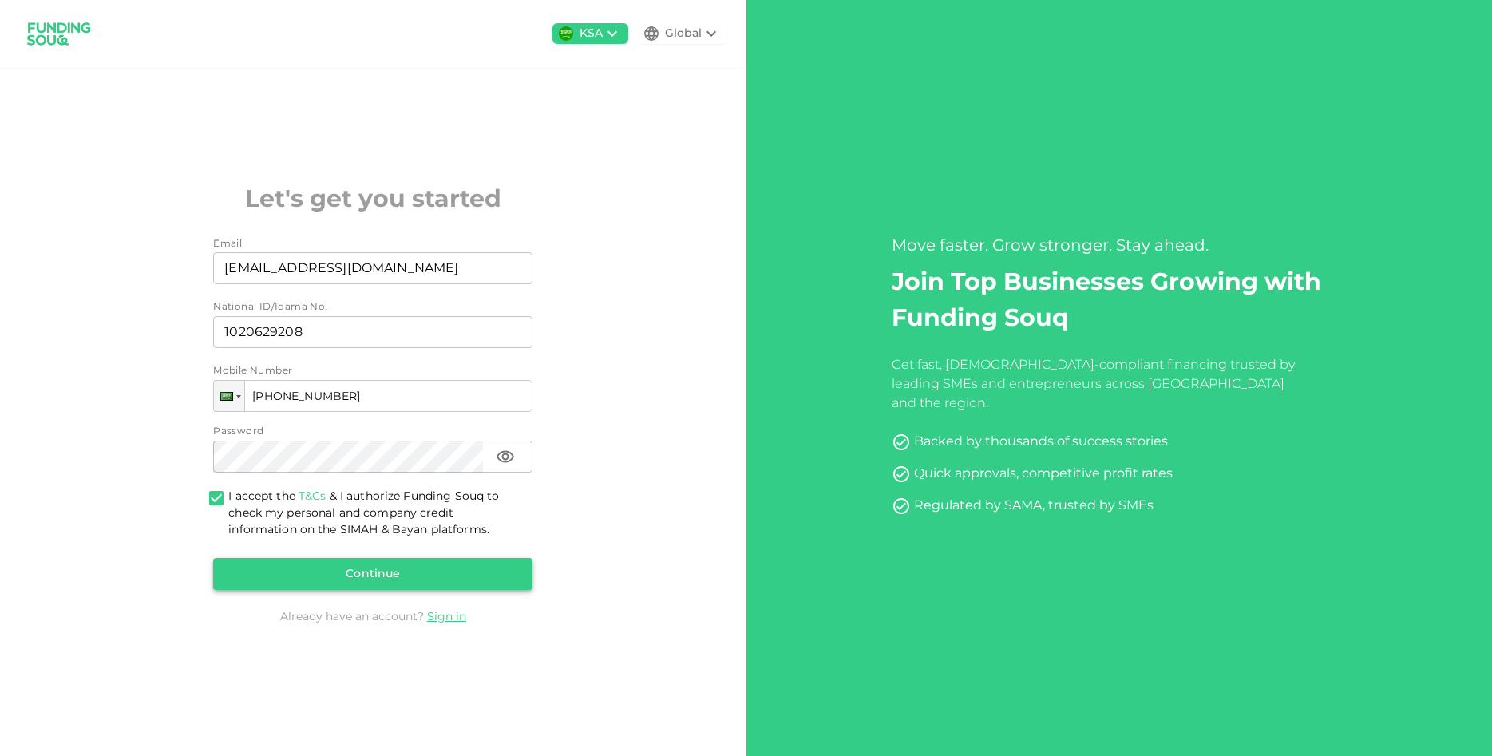
type input "+966 501 162 010"
click at [456, 569] on button "Continue" at bounding box center [372, 574] width 319 height 32
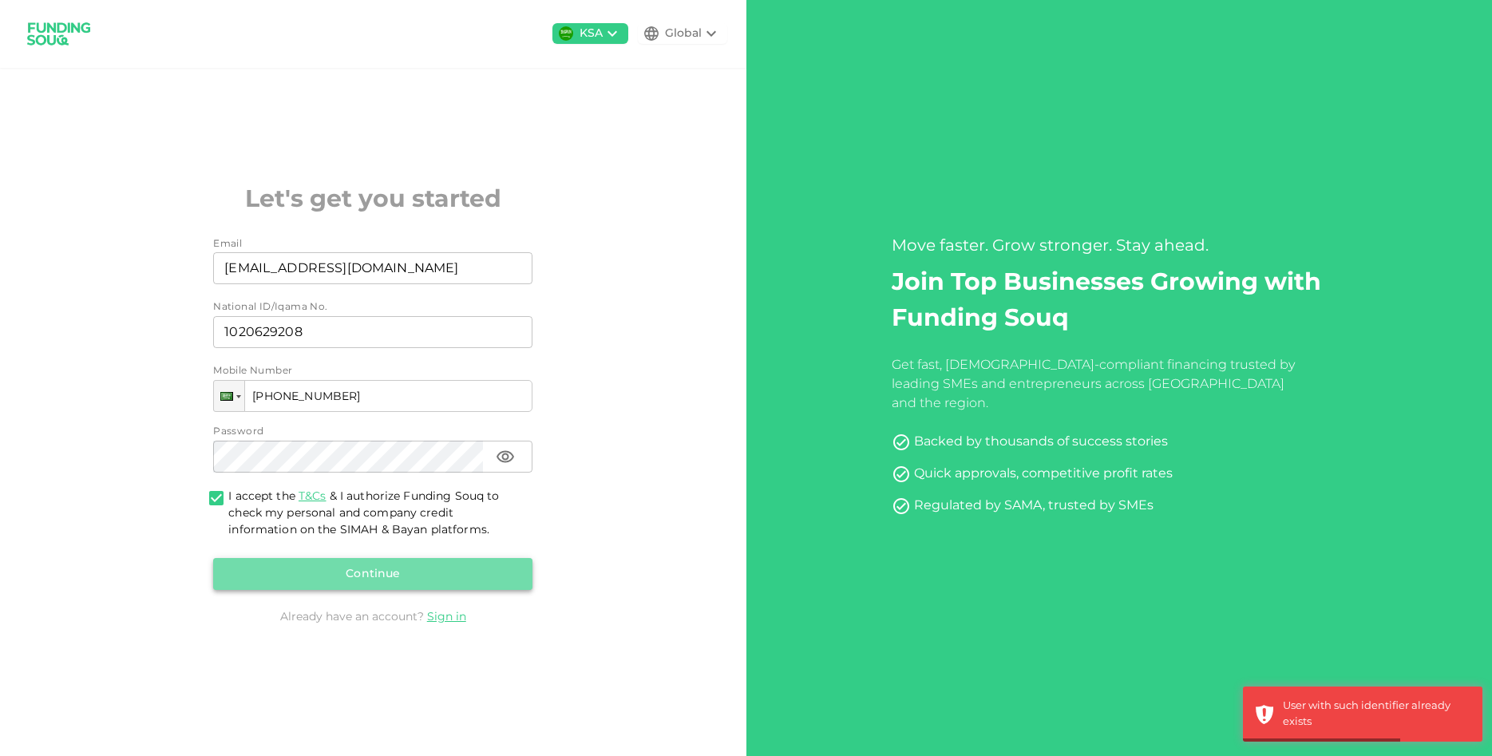
click at [462, 562] on button "Continue" at bounding box center [372, 574] width 319 height 32
